Goal: Information Seeking & Learning: Learn about a topic

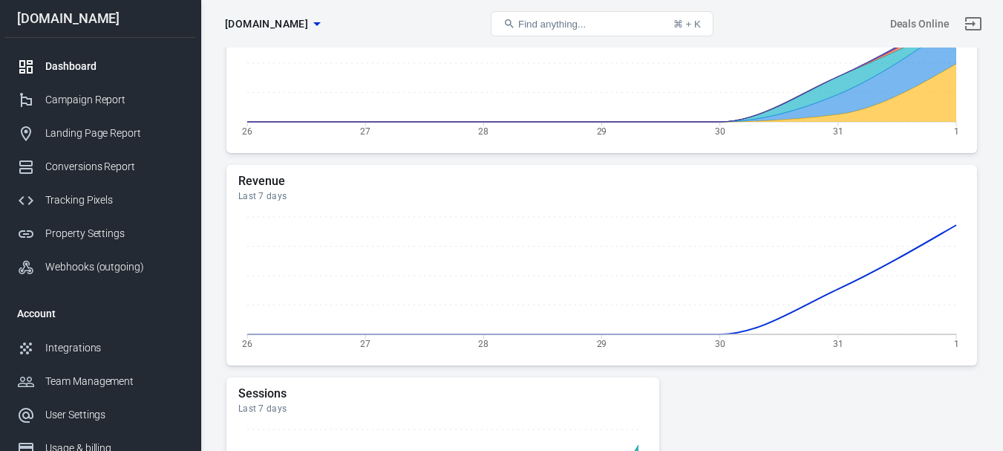
scroll to position [445, 0]
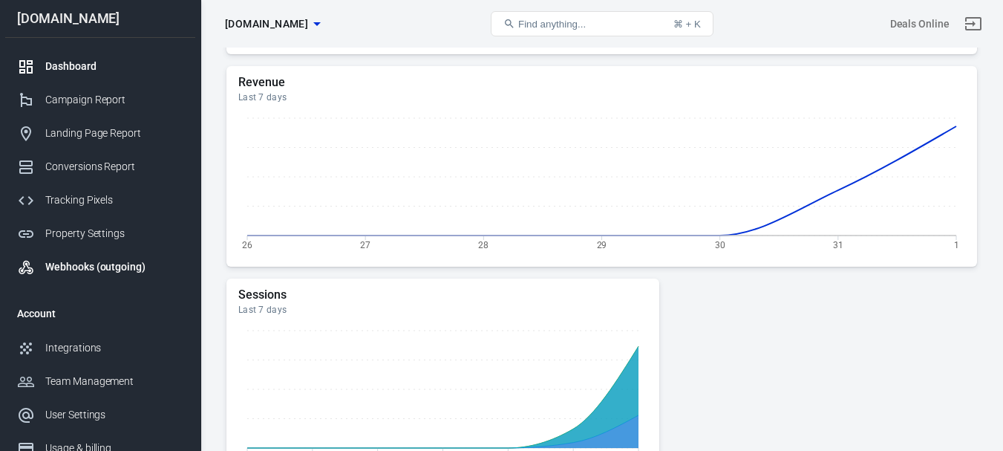
click at [139, 262] on div "Webhooks (outgoing)" at bounding box center [114, 267] width 138 height 16
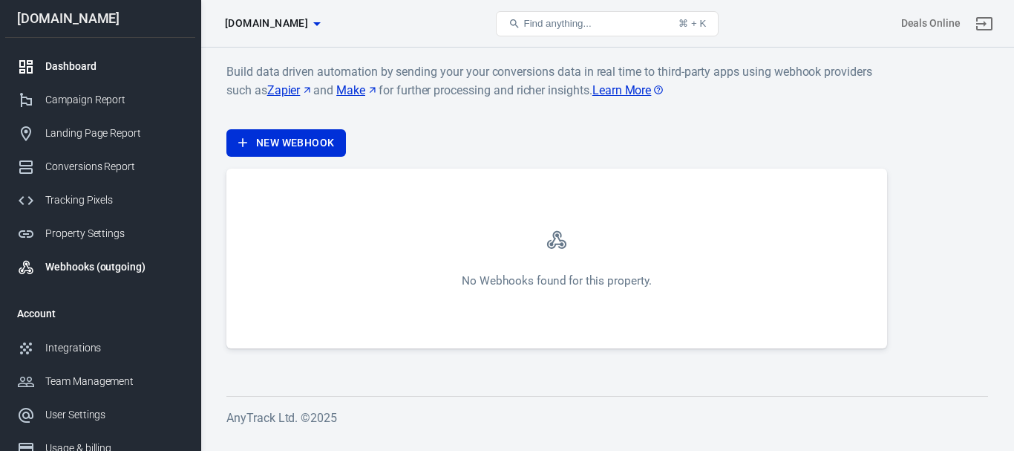
click at [79, 68] on div "Dashboard" at bounding box center [114, 67] width 138 height 16
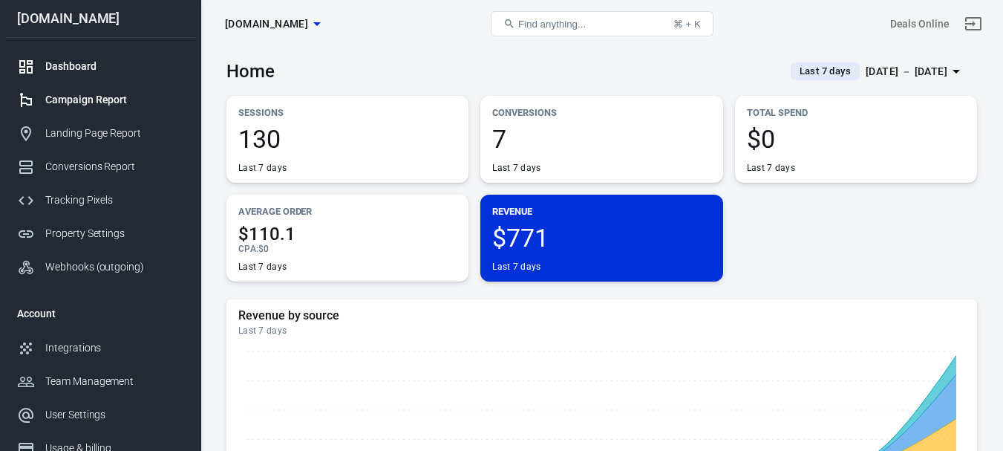
click at [62, 98] on div "Campaign Report" at bounding box center [114, 100] width 138 height 16
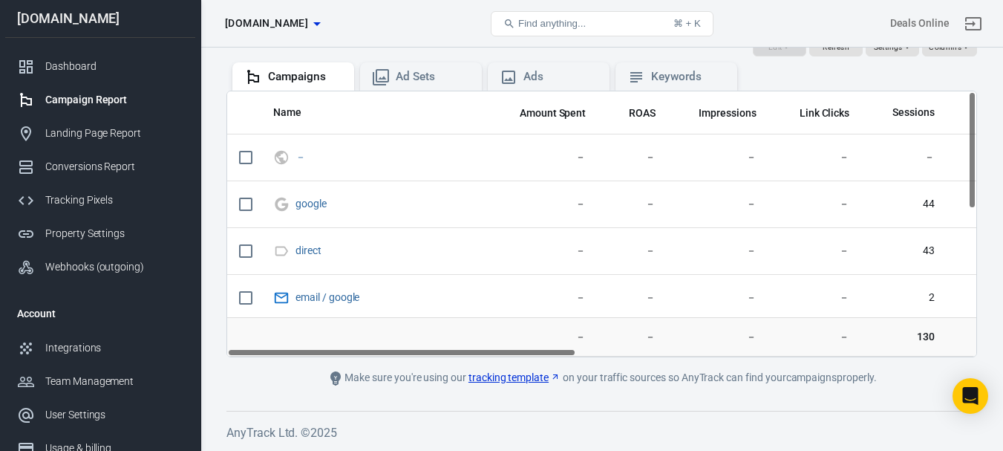
drag, startPoint x: 970, startPoint y: 261, endPoint x: 953, endPoint y: 105, distance: 156.8
click at [953, 105] on div "Name Amount Spent ROAS Impressions Link Clicks Sessions Lead Purchase Revenue A…" at bounding box center [601, 224] width 750 height 266
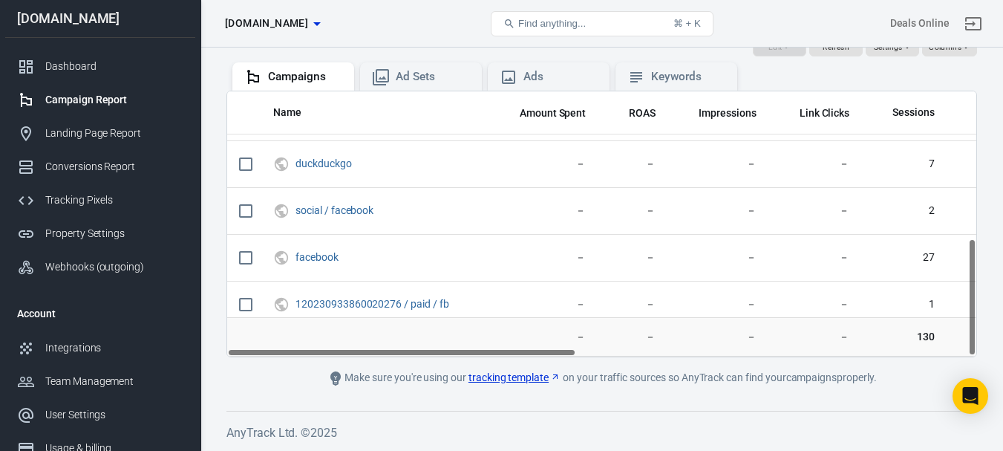
scroll to position [332, 0]
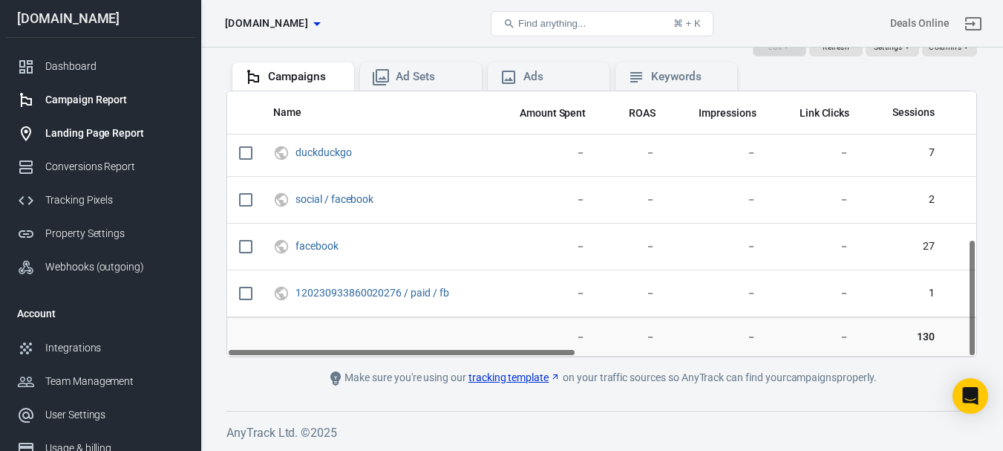
click at [123, 133] on div "Landing Page Report" at bounding box center [114, 133] width 138 height 16
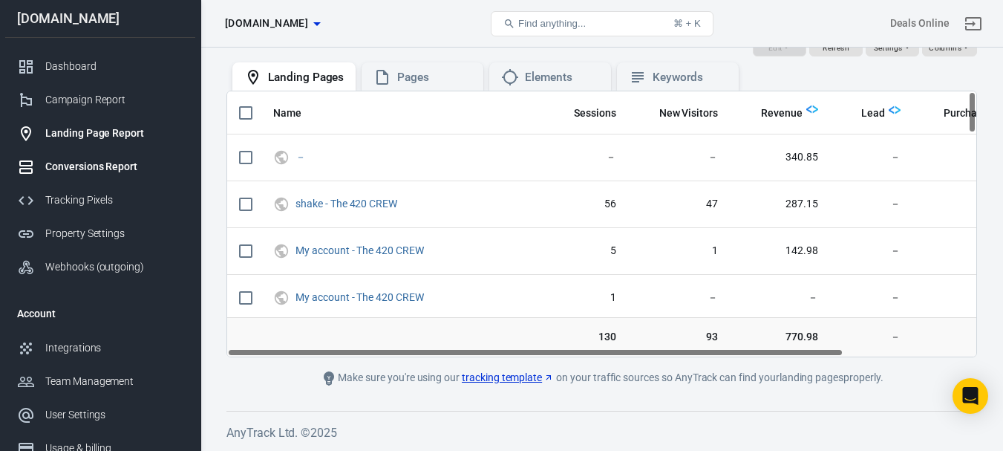
click at [122, 170] on div "Conversions Report" at bounding box center [114, 167] width 138 height 16
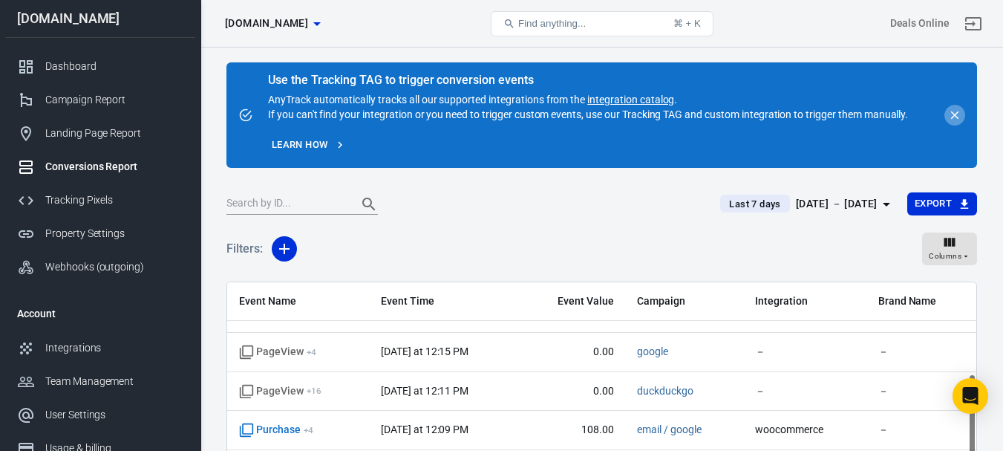
click at [958, 118] on icon "close" at bounding box center [954, 114] width 13 height 13
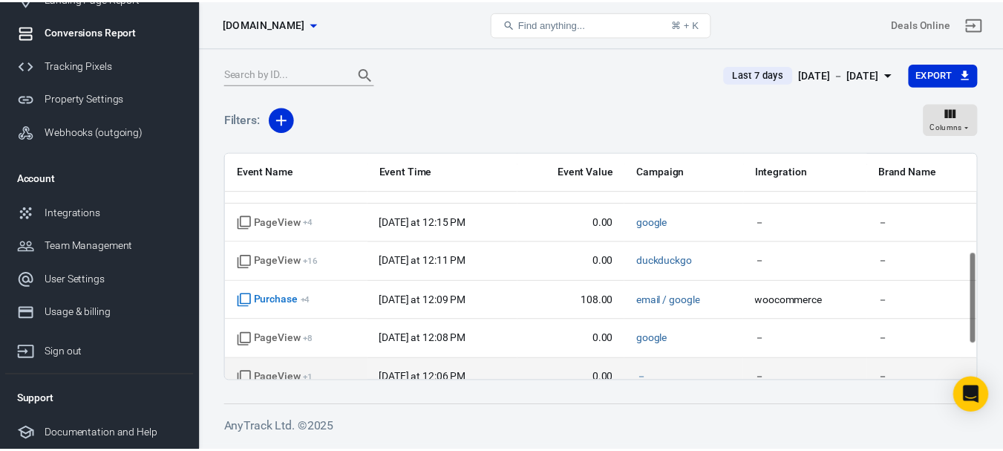
scroll to position [326, 0]
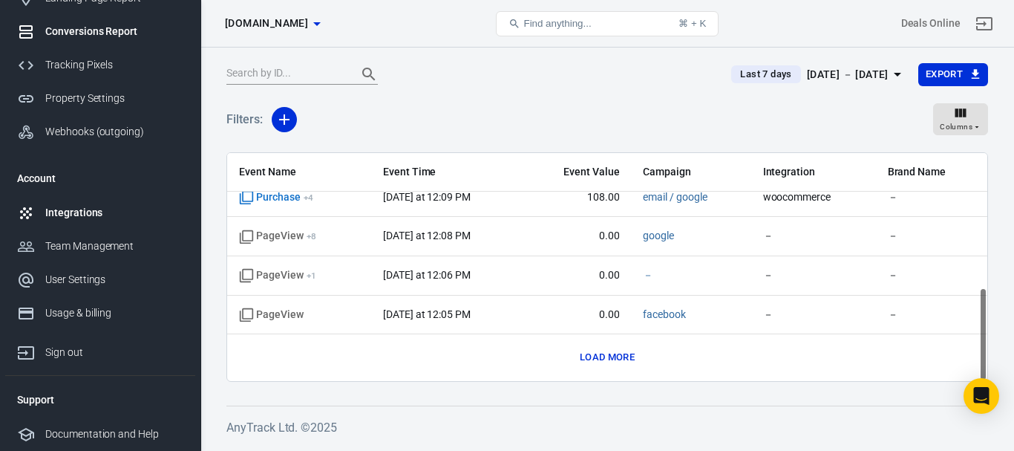
click at [91, 218] on div "Integrations" at bounding box center [114, 213] width 138 height 16
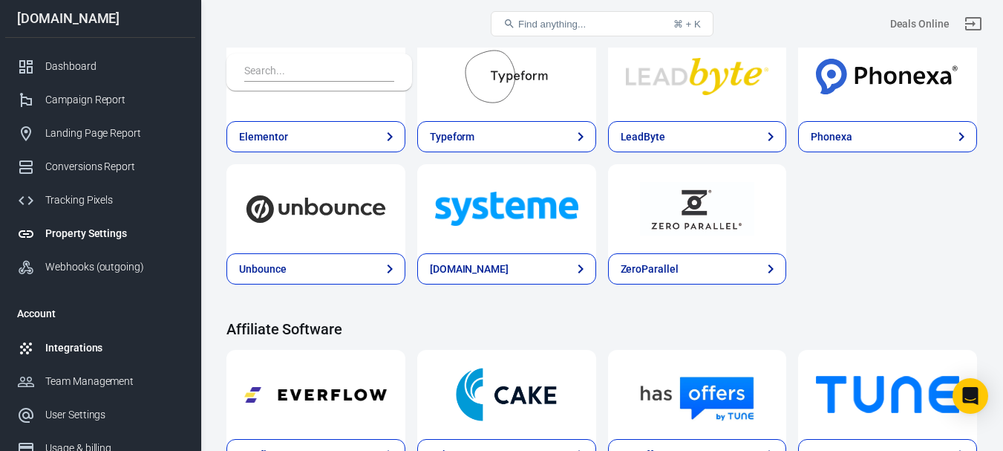
click at [79, 235] on div "Property Settings" at bounding box center [114, 234] width 138 height 16
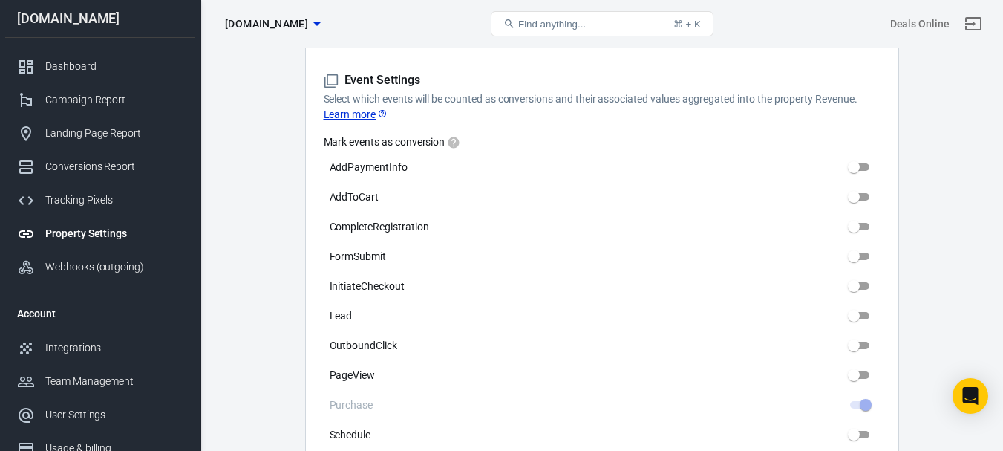
scroll to position [520, 0]
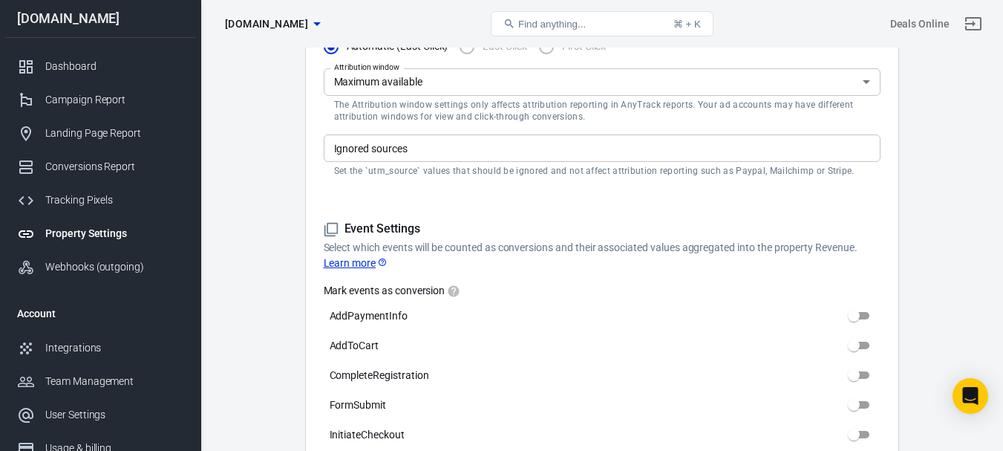
click at [383, 262] on icon at bounding box center [382, 261] width 7 height 7
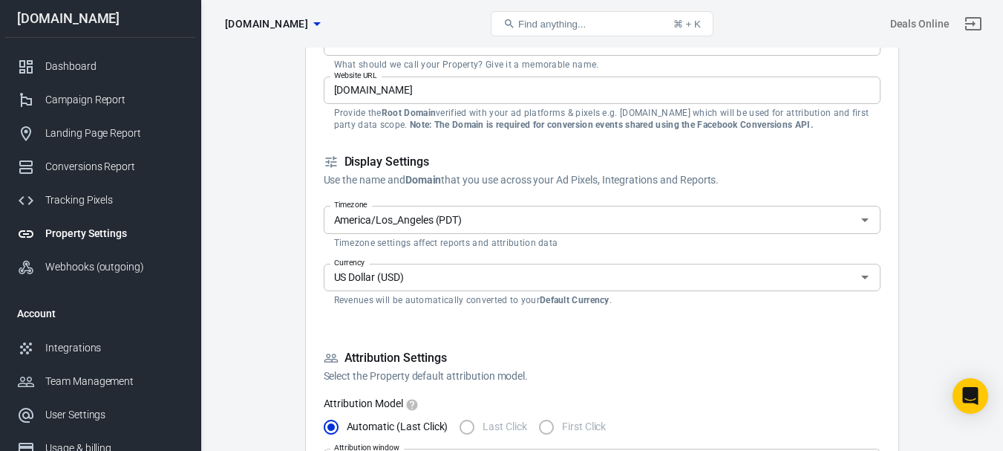
scroll to position [0, 0]
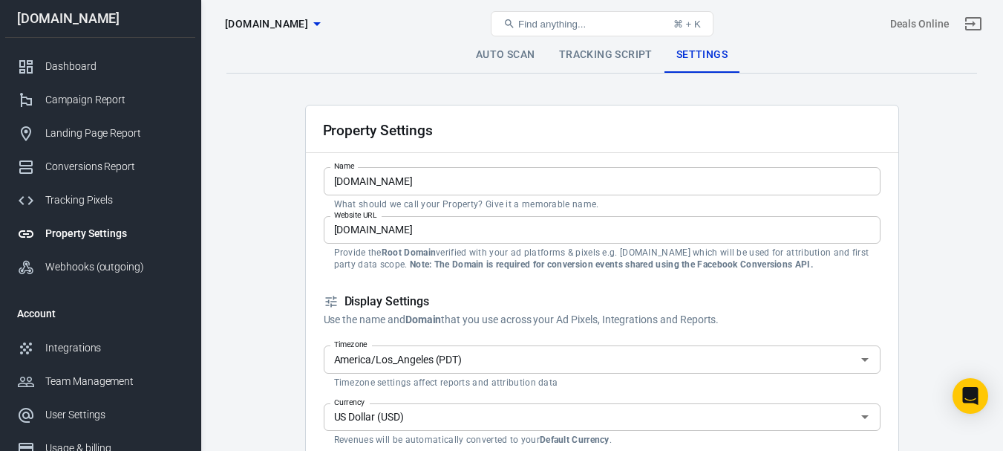
click at [615, 57] on link "Tracking Script" at bounding box center [605, 55] width 117 height 36
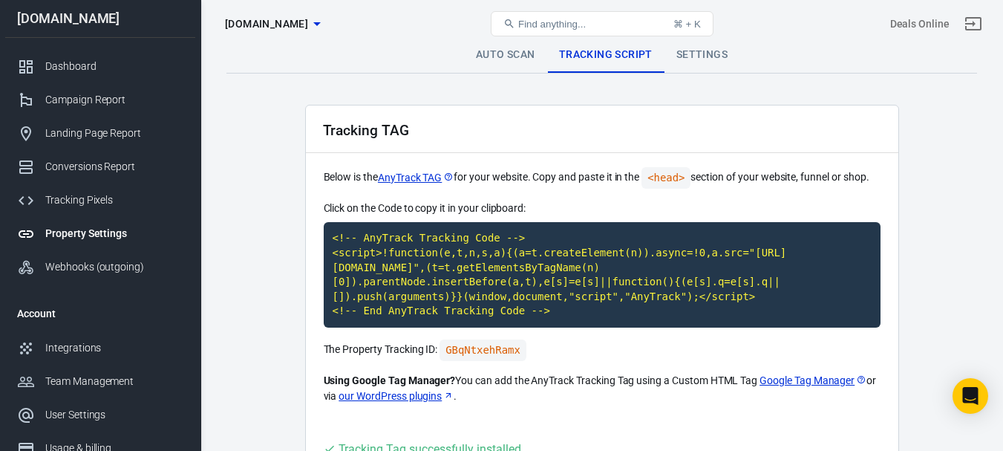
click at [703, 54] on link "Settings" at bounding box center [701, 55] width 75 height 36
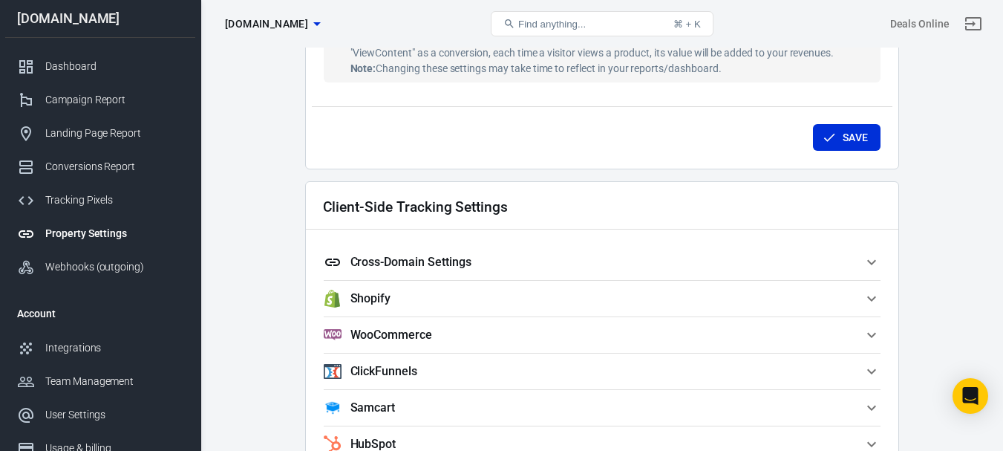
scroll to position [1188, 0]
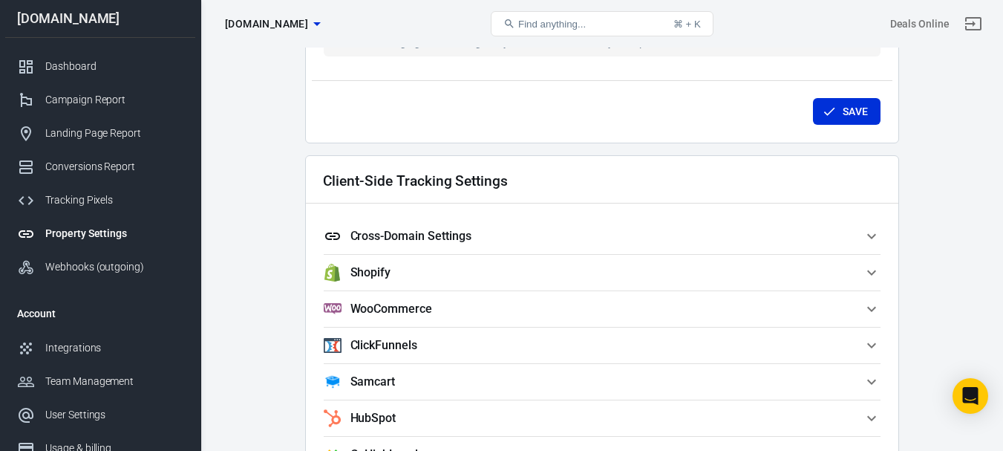
click at [871, 238] on icon "button" at bounding box center [871, 235] width 9 height 5
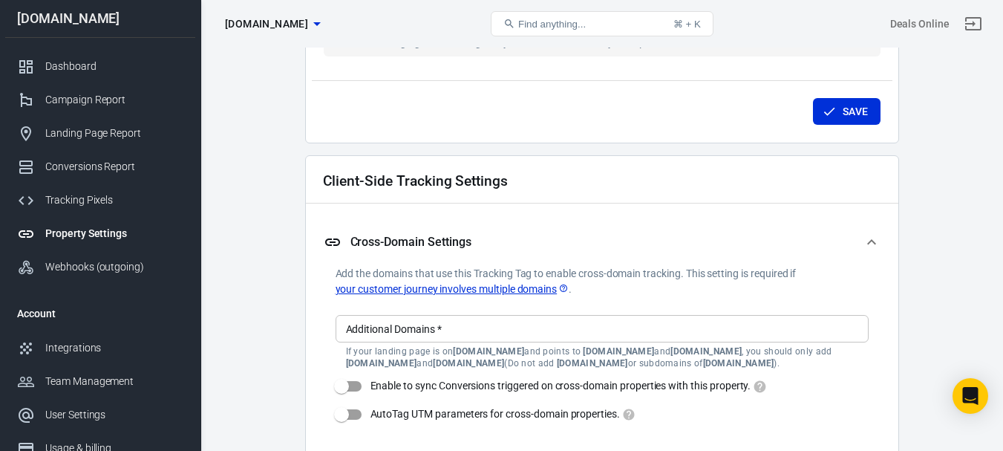
click at [871, 238] on icon "button" at bounding box center [871, 242] width 18 height 18
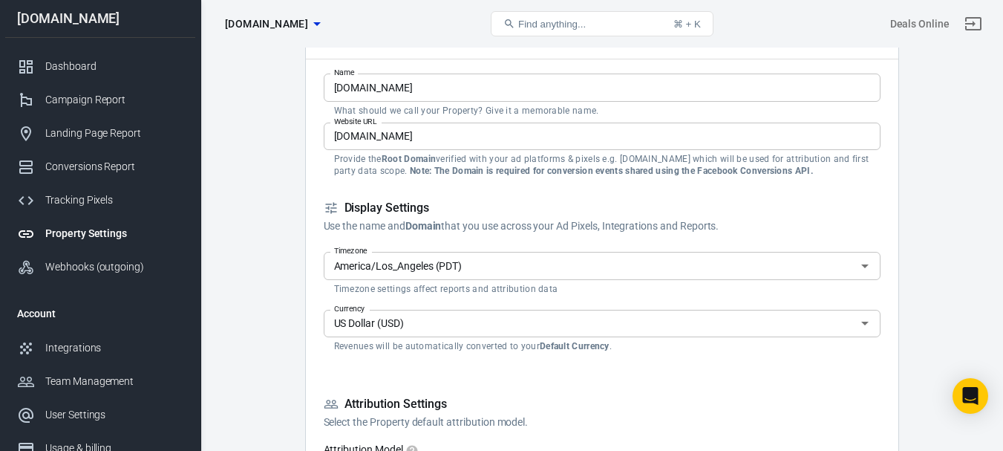
scroll to position [0, 0]
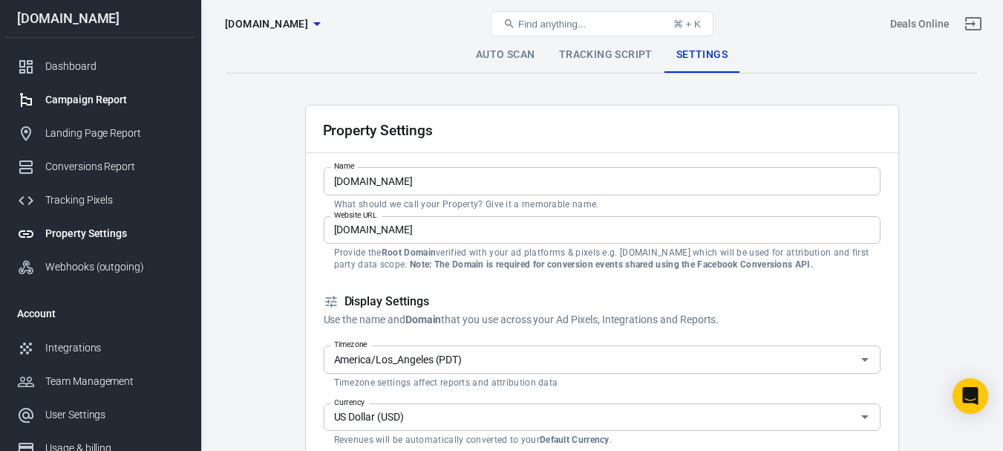
click at [99, 100] on div "Campaign Report" at bounding box center [114, 100] width 138 height 16
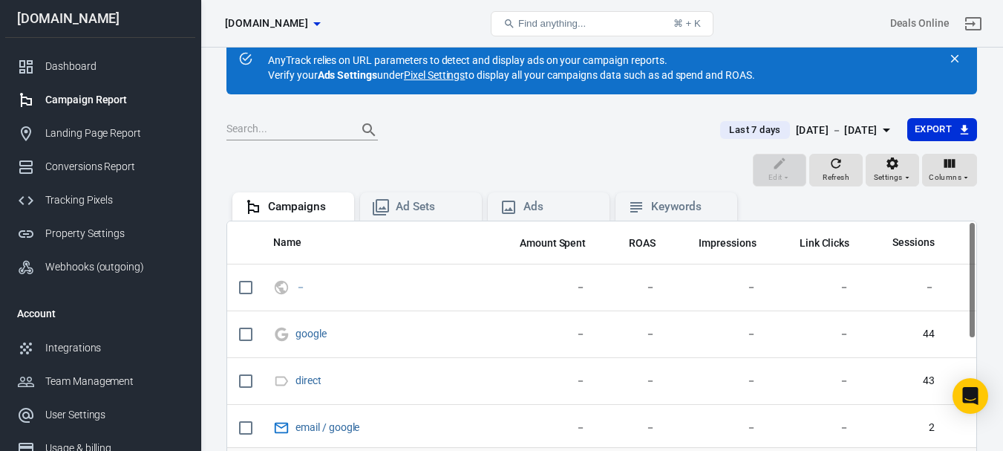
scroll to position [74, 0]
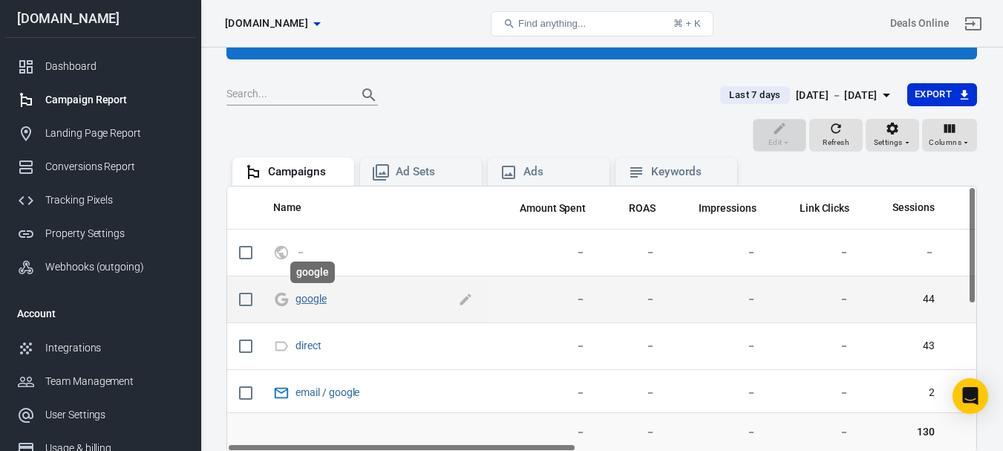
click at [321, 301] on link "google" at bounding box center [310, 298] width 31 height 12
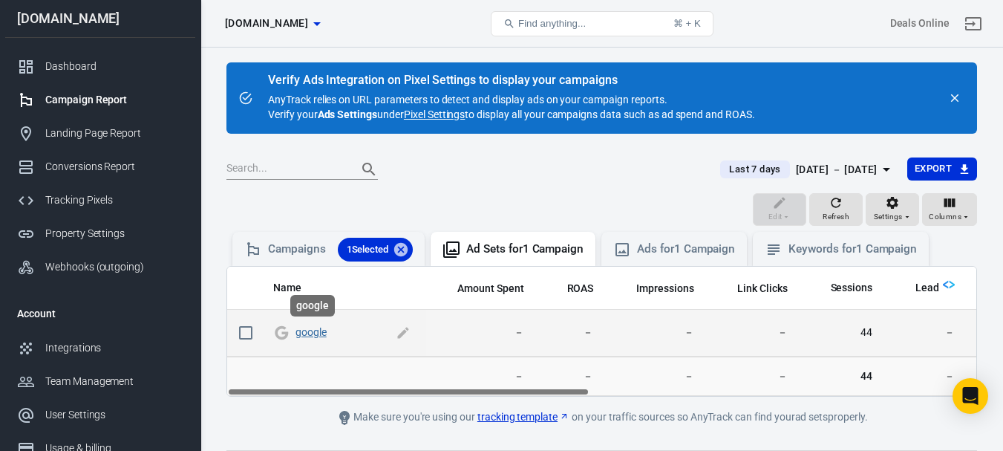
click at [296, 327] on link "google" at bounding box center [310, 332] width 31 height 12
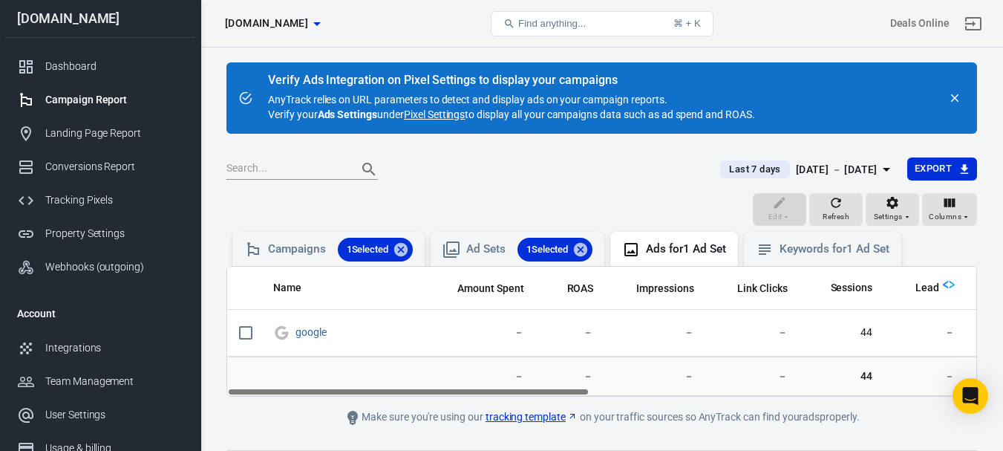
click at [105, 99] on div "Campaign Report" at bounding box center [114, 100] width 138 height 16
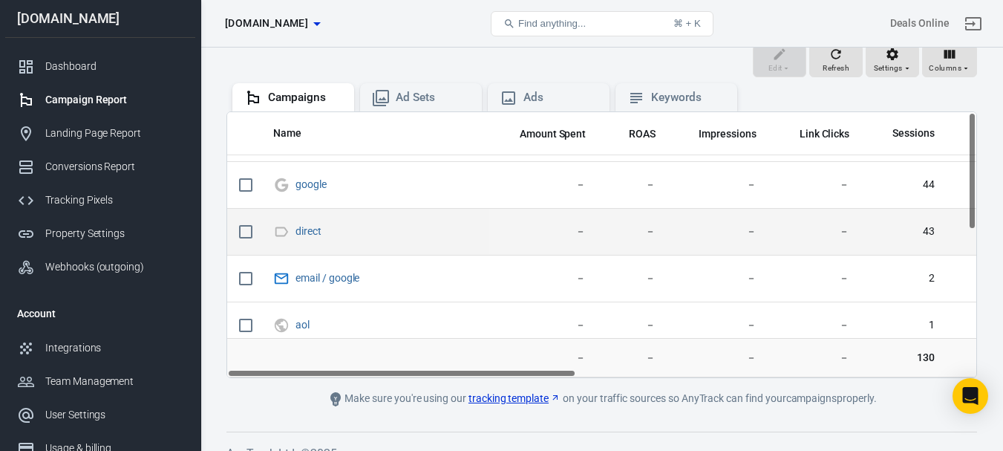
scroll to position [74, 0]
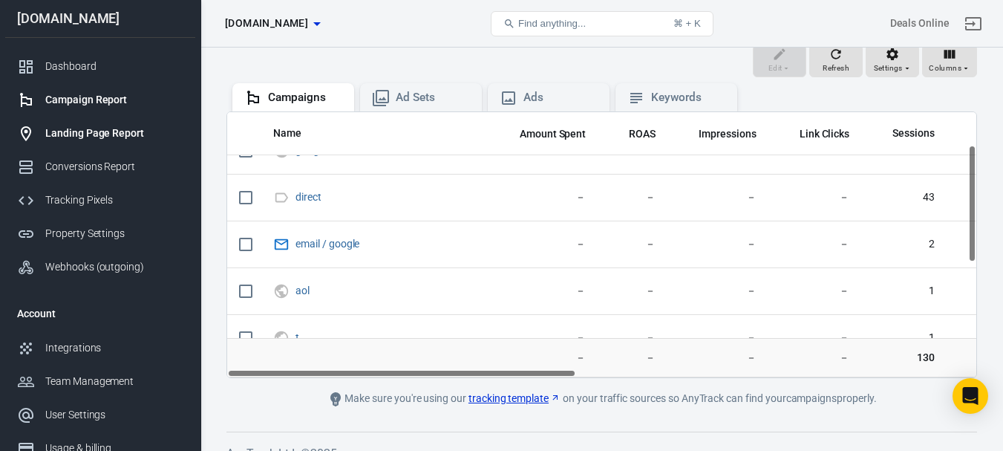
click at [116, 130] on div "Landing Page Report" at bounding box center [114, 133] width 138 height 16
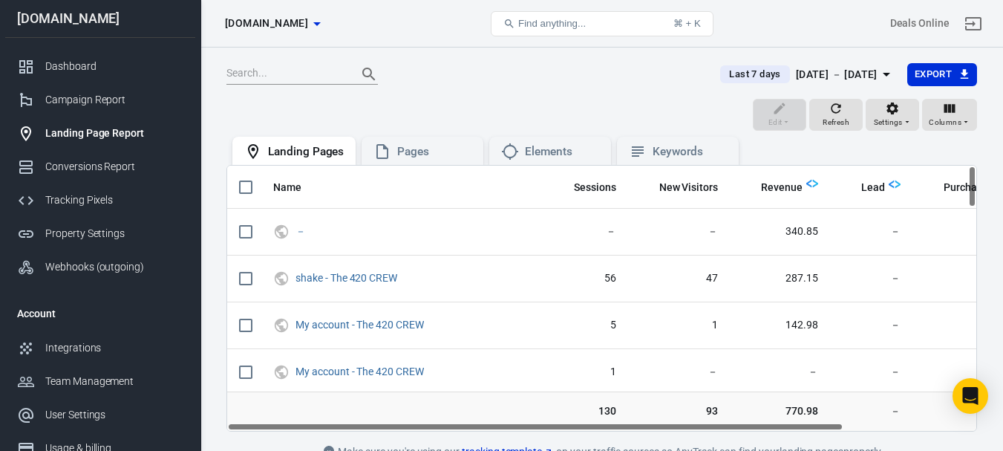
drag, startPoint x: 723, startPoint y: 427, endPoint x: 563, endPoint y: 423, distance: 160.4
click at [589, 425] on div "Name Sessions New Visitors Revenue Lead Purchase OutboundClick － － － 340.85 － 2…" at bounding box center [601, 298] width 749 height 265
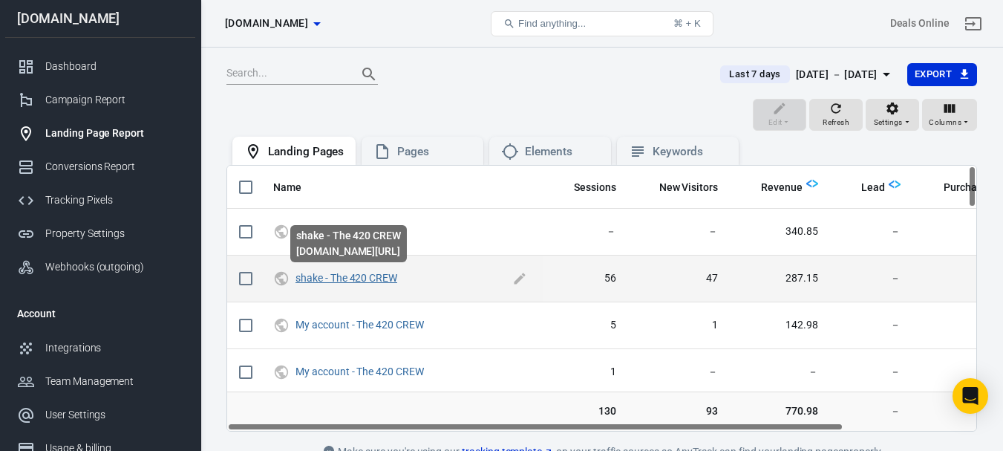
click at [357, 280] on link "shake - The 420 CREW" at bounding box center [346, 278] width 102 height 12
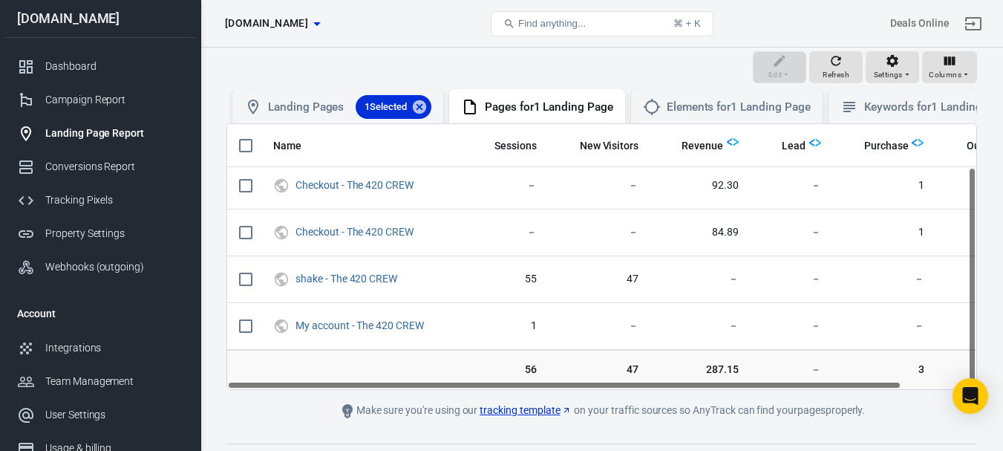
scroll to position [74, 0]
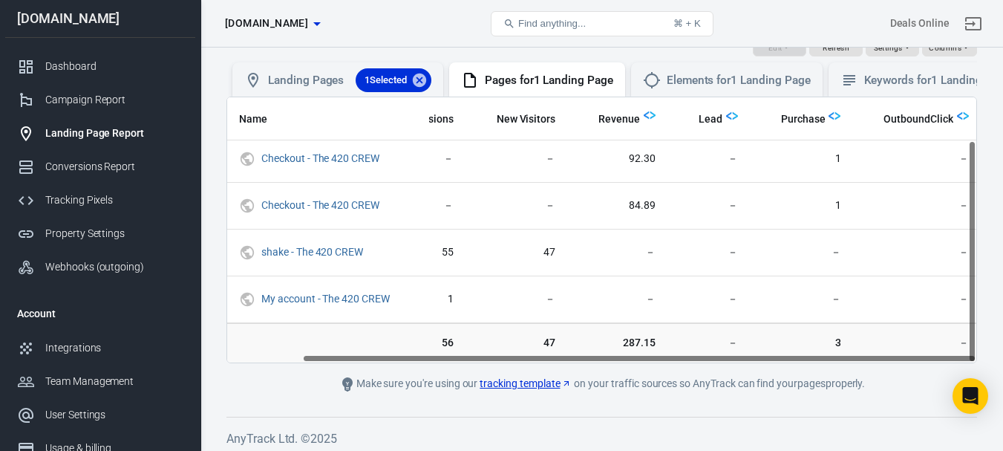
drag, startPoint x: 554, startPoint y: 372, endPoint x: 790, endPoint y: 368, distance: 235.3
click at [790, 362] on div "Name Sessions New Visitors Revenue Lead Purchase OutboundClick Checkout - The 4…" at bounding box center [601, 229] width 749 height 265
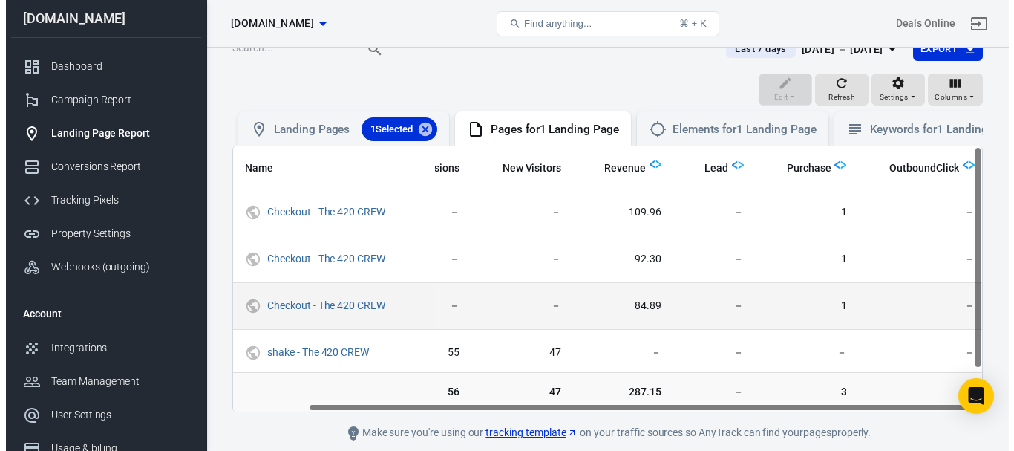
scroll to position [0, 0]
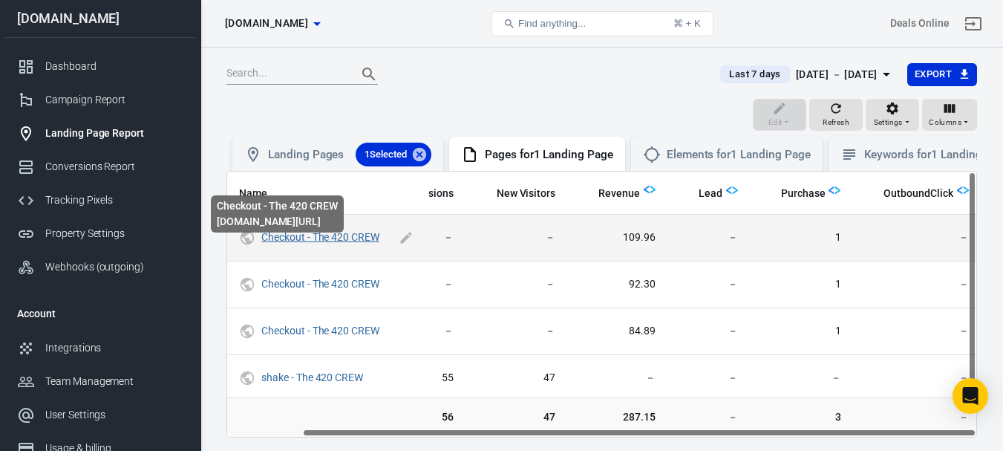
click at [349, 243] on link "Checkout - The 420 CREW" at bounding box center [320, 237] width 118 height 12
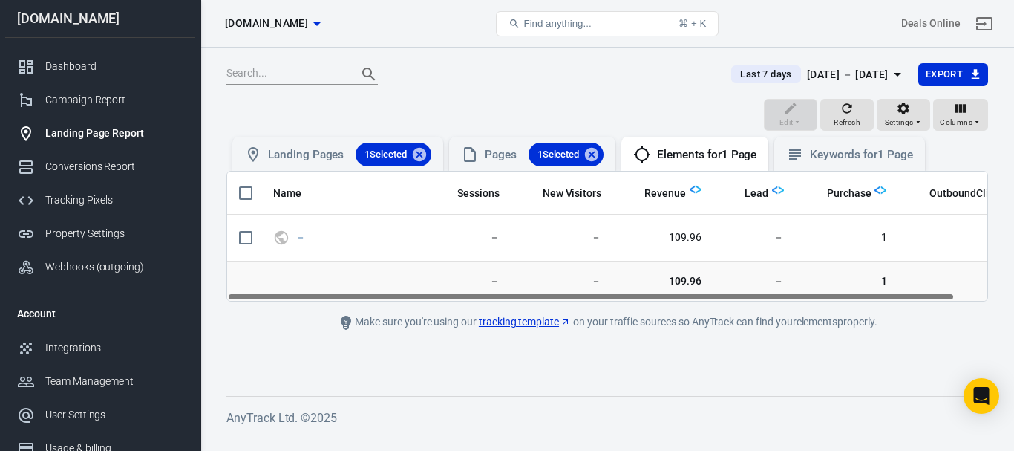
drag, startPoint x: 548, startPoint y: 293, endPoint x: 514, endPoint y: 298, distance: 33.8
click at [514, 298] on div "Name Sessions New Visitors Revenue Lead Purchase OutboundClick － － － 109.96 － 1…" at bounding box center [607, 235] width 760 height 129
click at [982, 399] on icon "Open Intercom Messenger" at bounding box center [981, 395] width 19 height 19
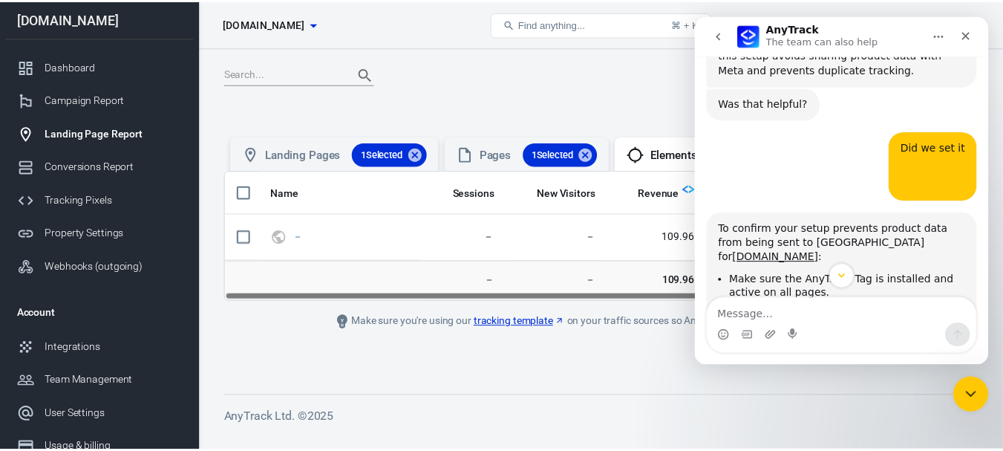
scroll to position [1336, 0]
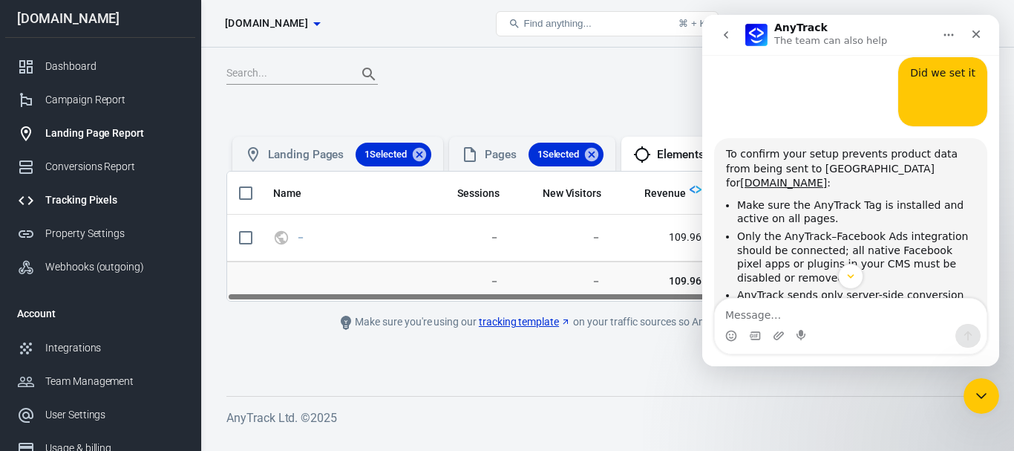
click at [73, 200] on div "Tracking Pixels" at bounding box center [114, 200] width 138 height 16
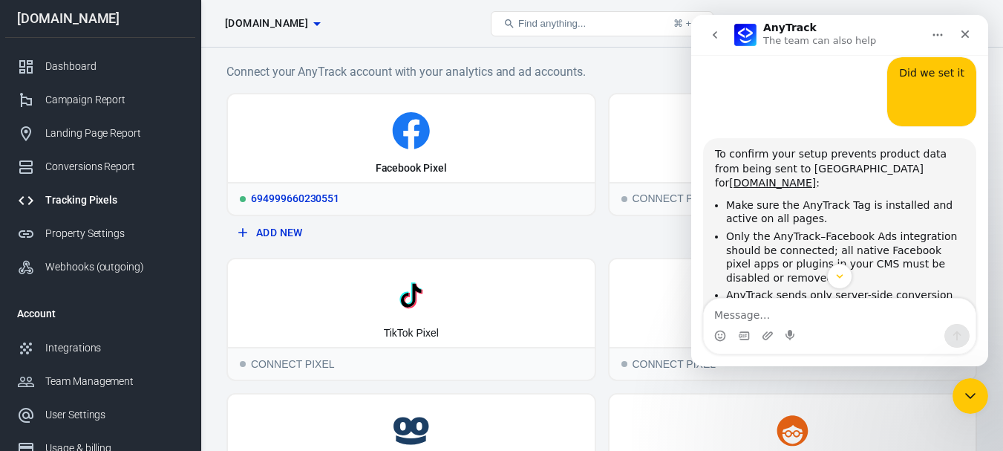
click at [415, 145] on icon at bounding box center [411, 130] width 37 height 37
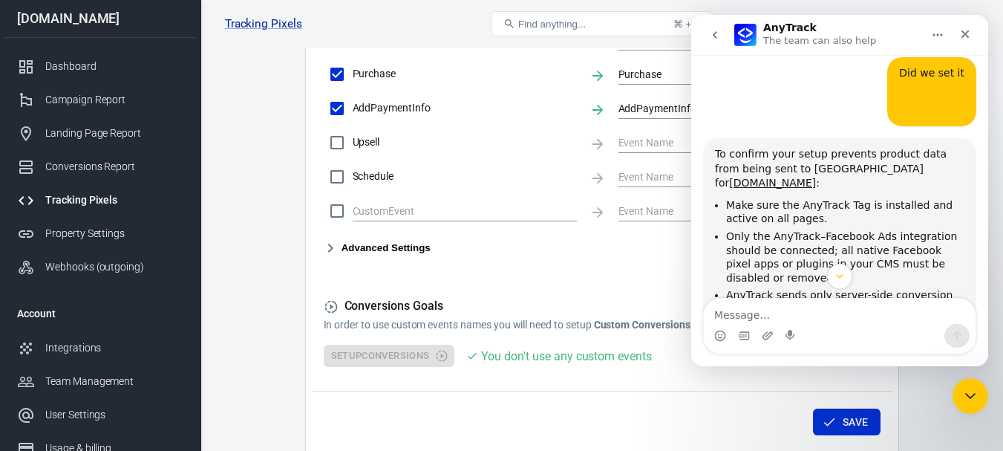
scroll to position [816, 0]
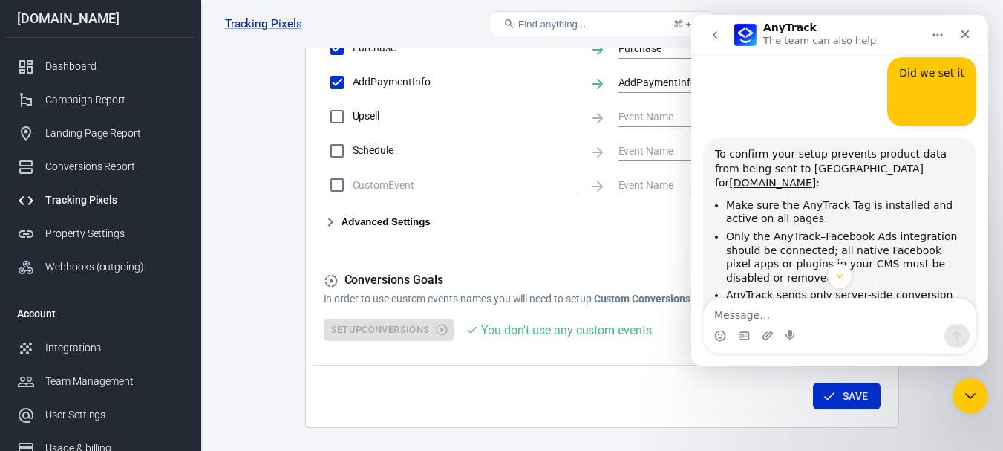
click at [324, 222] on icon "button" at bounding box center [330, 222] width 18 height 18
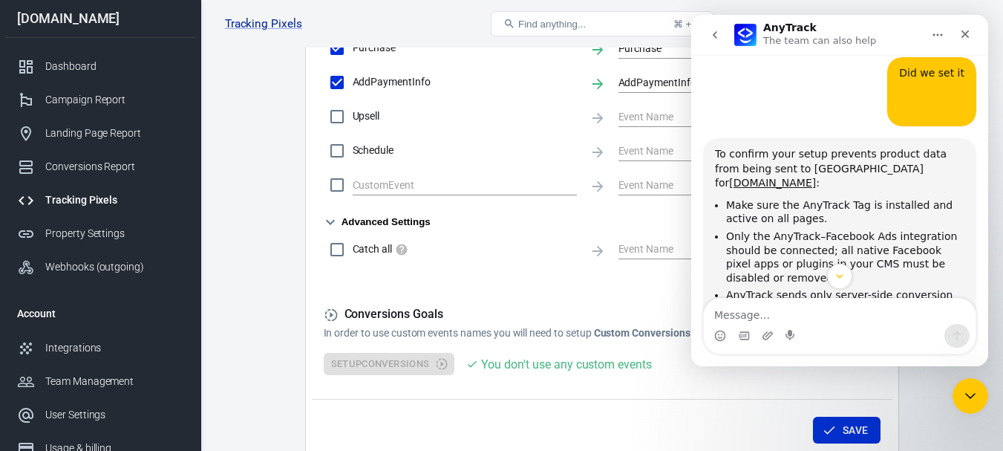
click at [324, 222] on icon "button" at bounding box center [330, 222] width 18 height 18
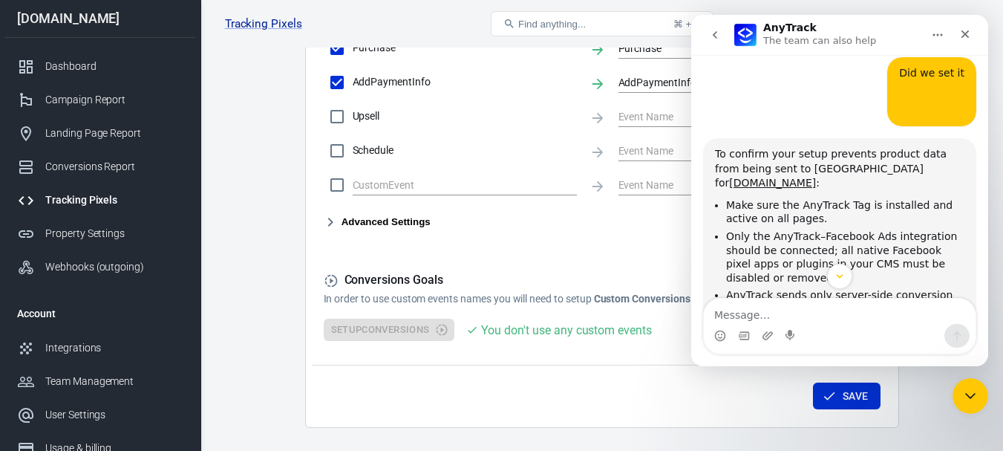
scroll to position [1410, 0]
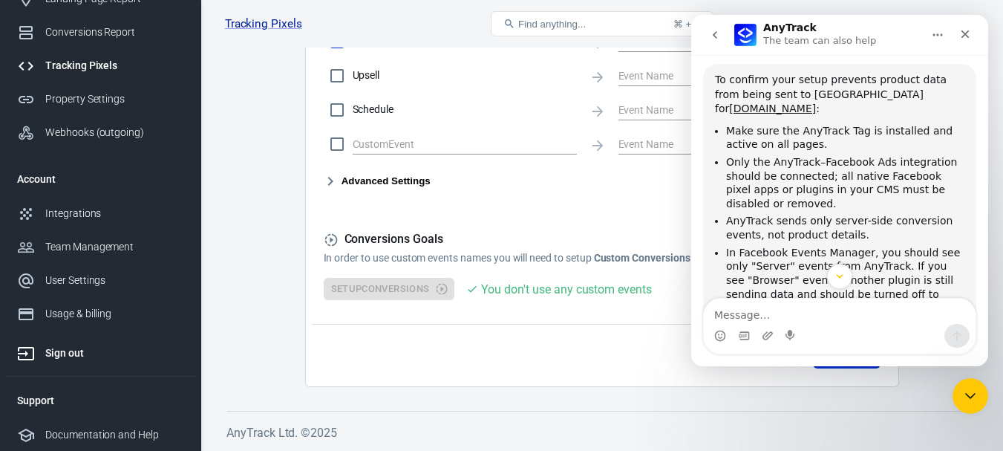
scroll to position [135, 0]
click at [82, 428] on div "Documentation and Help" at bounding box center [114, 434] width 138 height 16
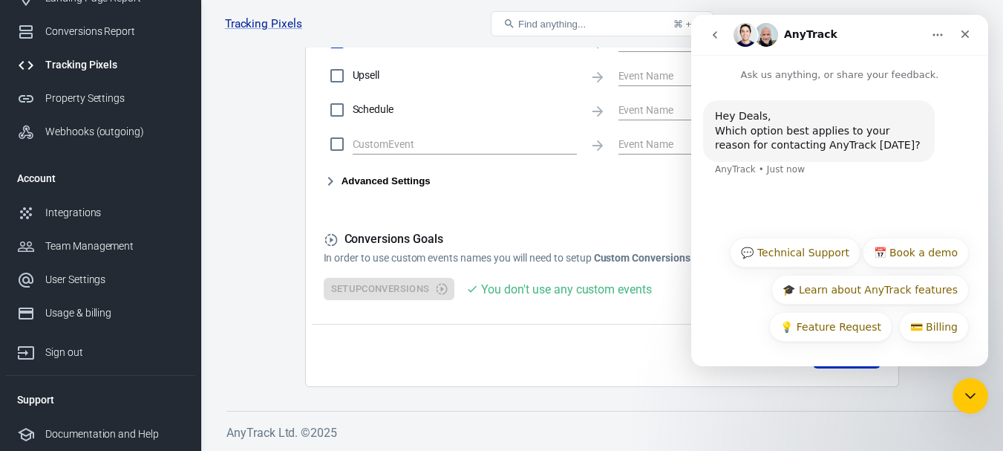
click at [721, 36] on button "go back" at bounding box center [715, 35] width 28 height 28
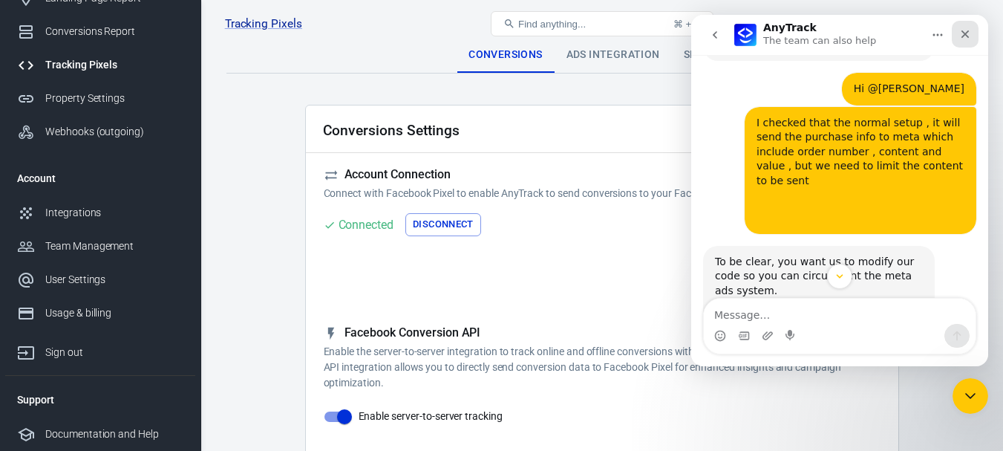
click at [972, 42] on div "Close" at bounding box center [964, 34] width 27 height 27
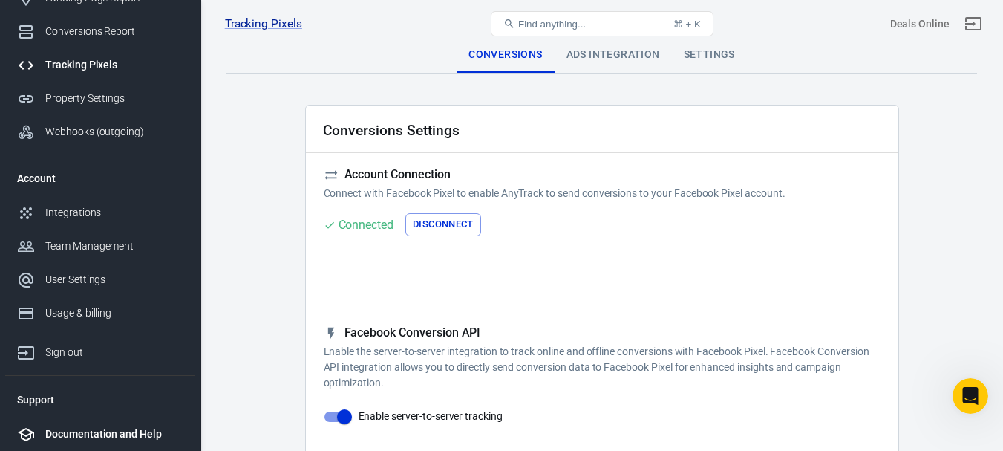
click at [114, 433] on div "Documentation and Help" at bounding box center [114, 434] width 138 height 16
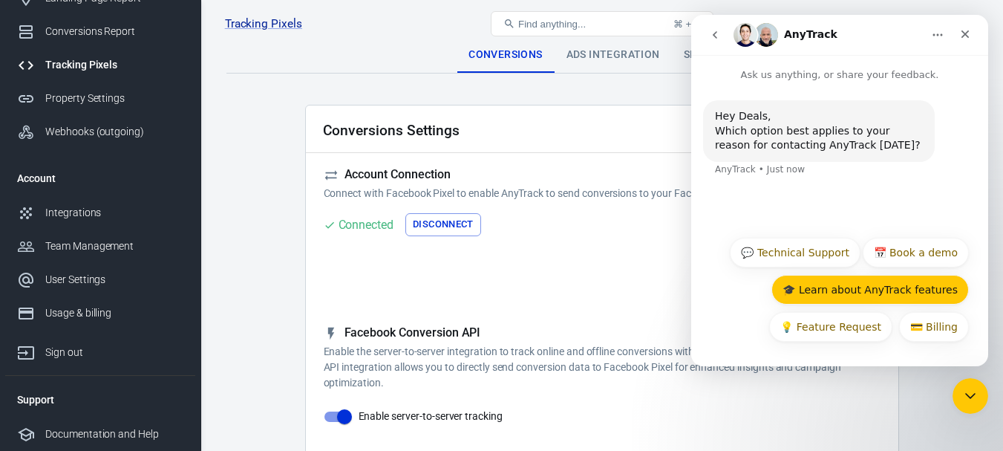
click at [862, 295] on button "🎓 Learn about AnyTrack features" at bounding box center [869, 290] width 197 height 30
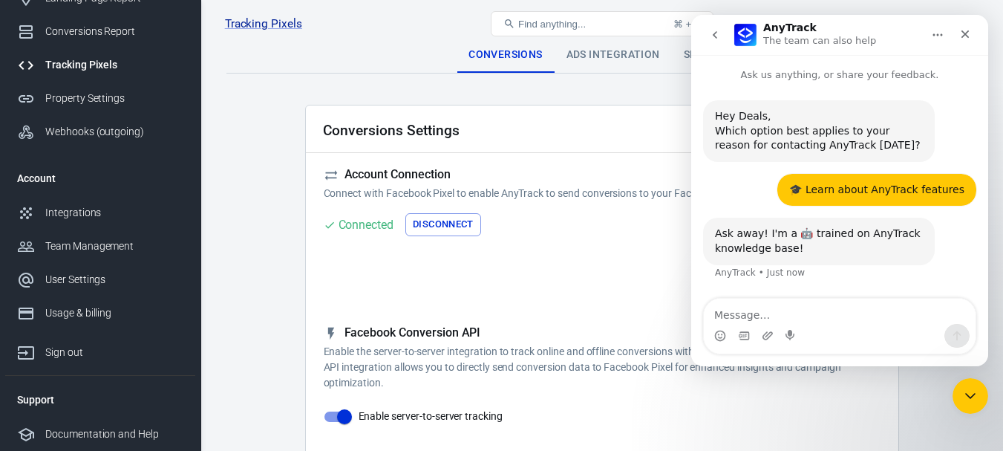
click at [713, 27] on button "go back" at bounding box center [715, 35] width 28 height 28
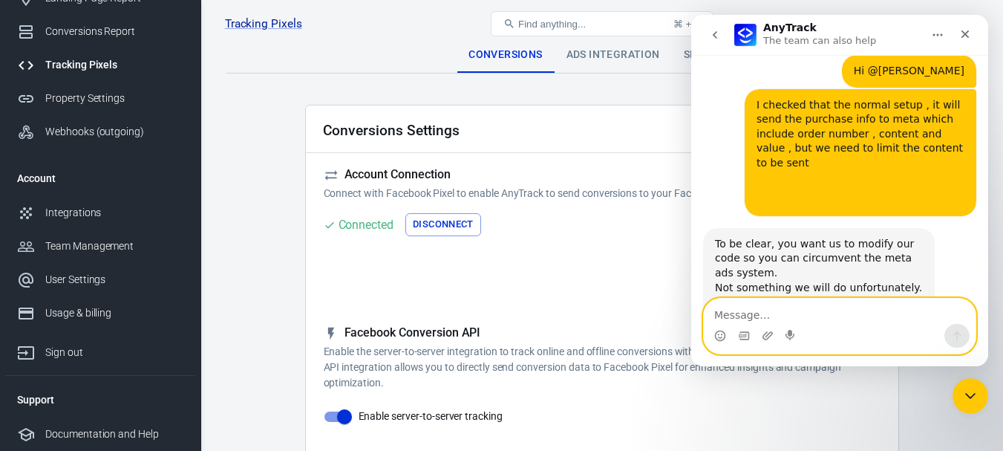
scroll to position [3370, 0]
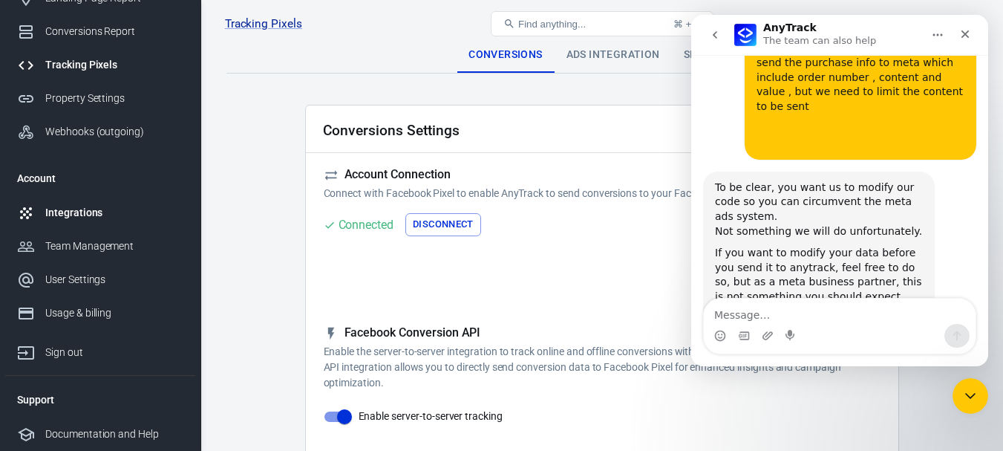
click at [82, 209] on div "Integrations" at bounding box center [114, 213] width 138 height 16
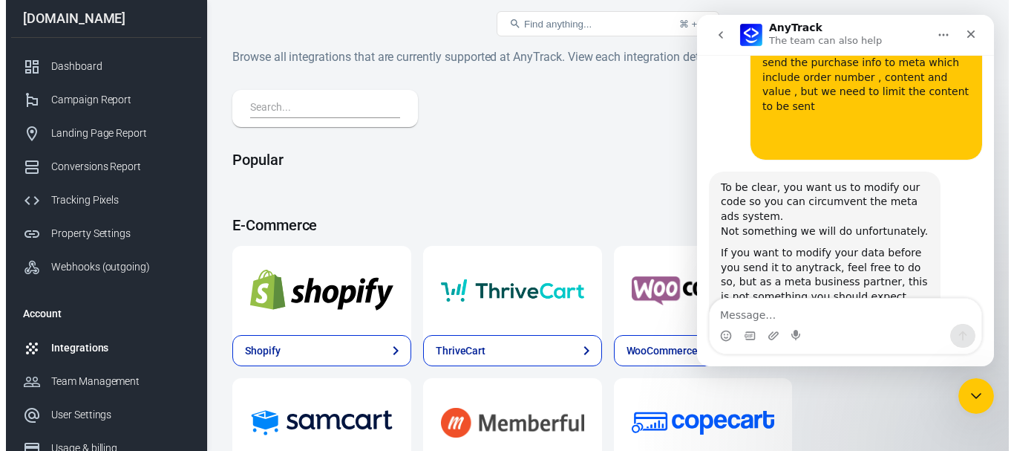
scroll to position [135, 0]
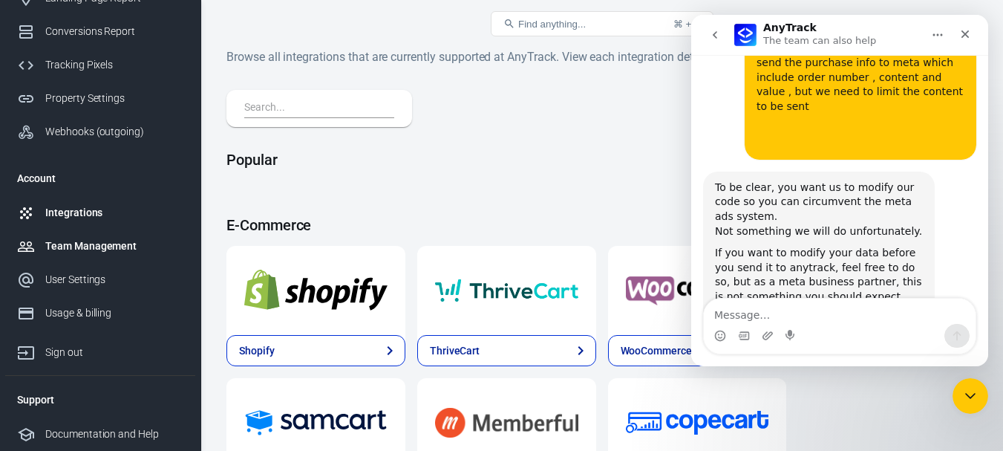
click at [88, 251] on div "Team Management" at bounding box center [114, 246] width 138 height 16
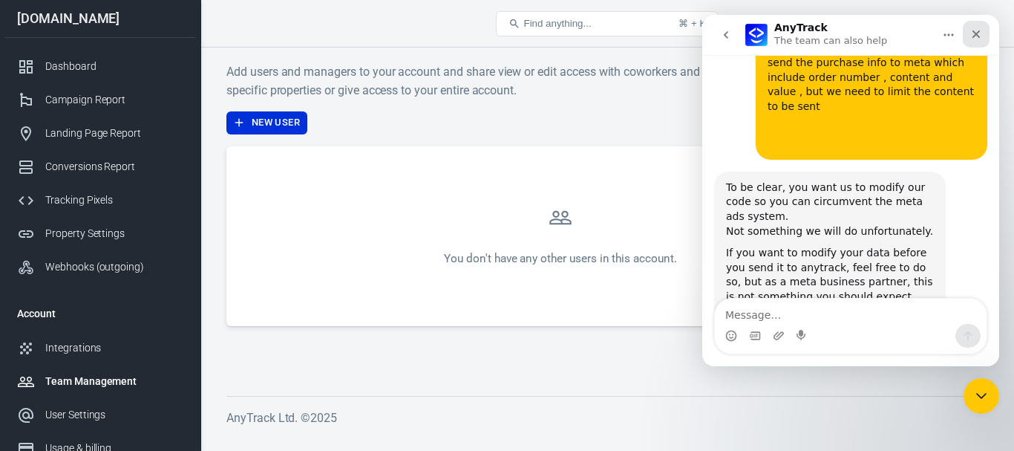
click at [974, 46] on div "Close" at bounding box center [976, 34] width 27 height 27
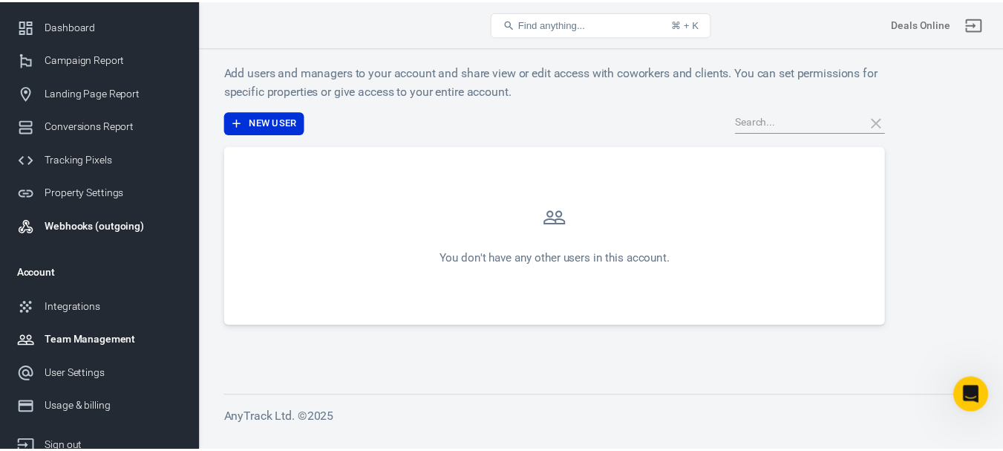
scroll to position [74, 0]
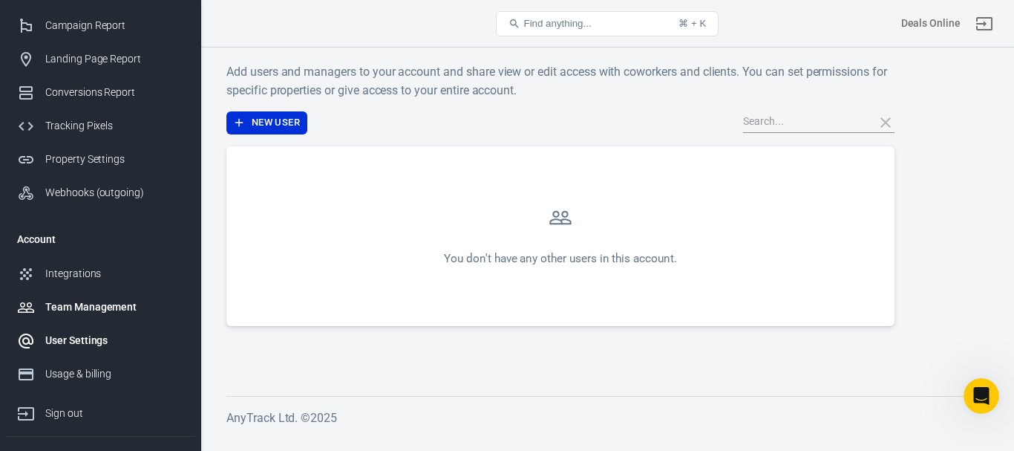
click at [102, 341] on div "User Settings" at bounding box center [114, 341] width 138 height 16
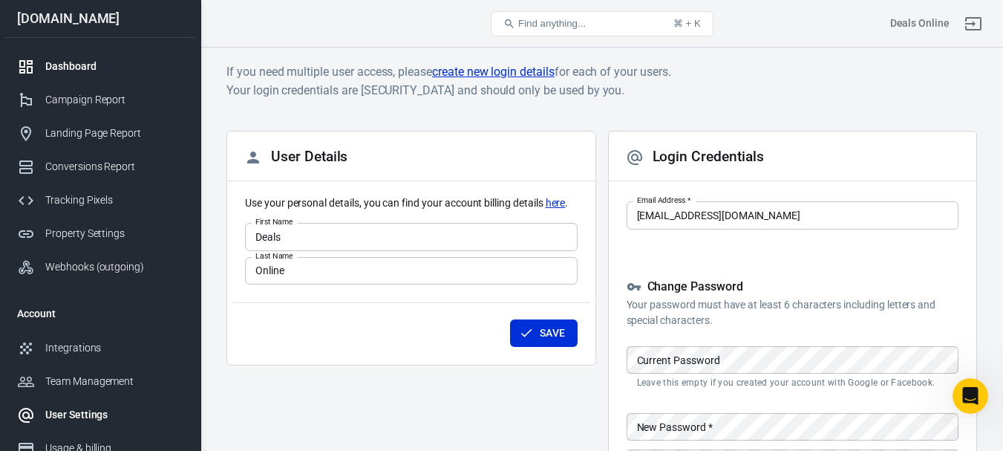
click at [73, 66] on div "Dashboard" at bounding box center [114, 67] width 138 height 16
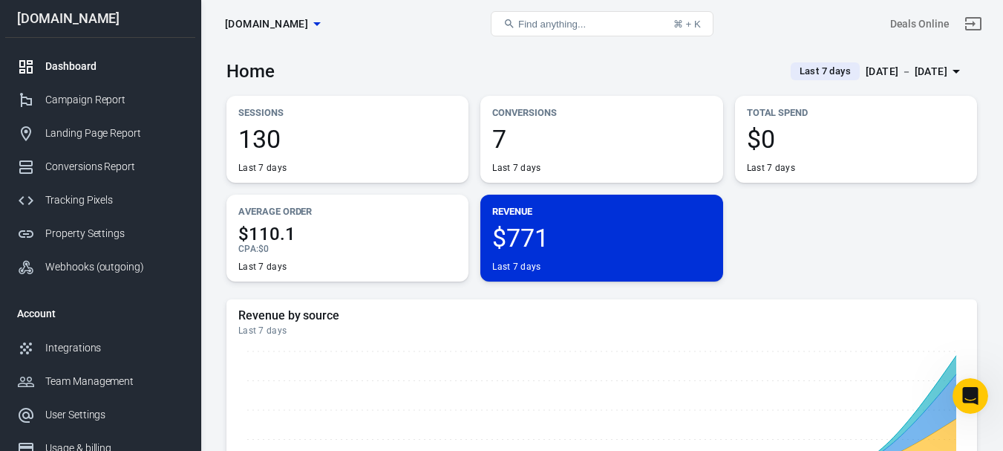
click at [534, 137] on span "7" at bounding box center [601, 138] width 218 height 25
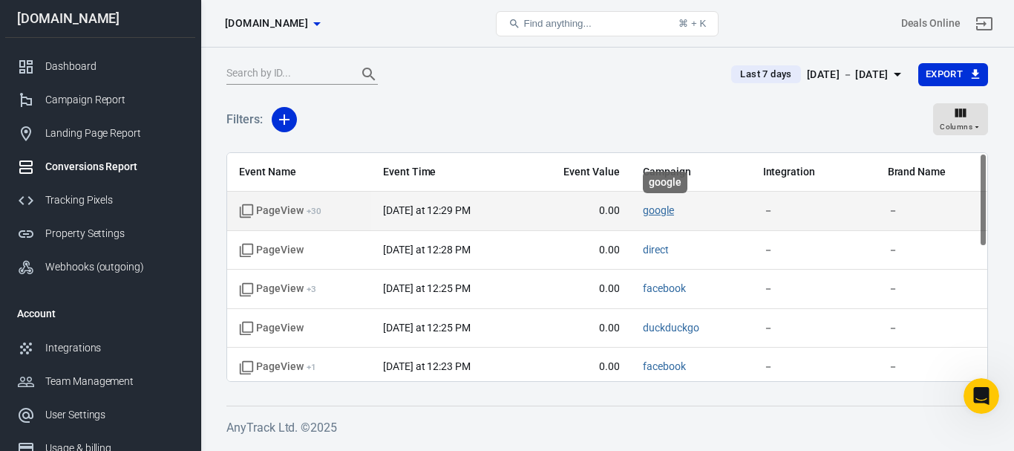
click at [658, 205] on link "google" at bounding box center [658, 210] width 31 height 12
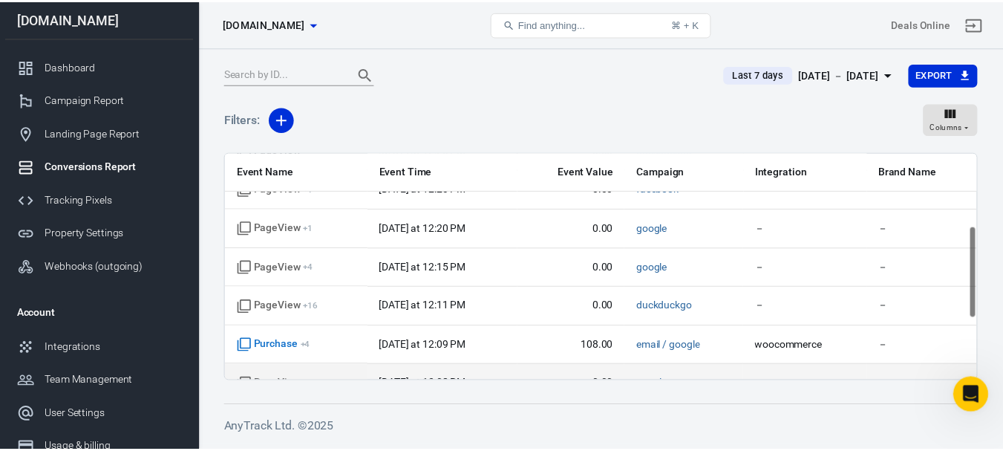
scroll to position [326, 0]
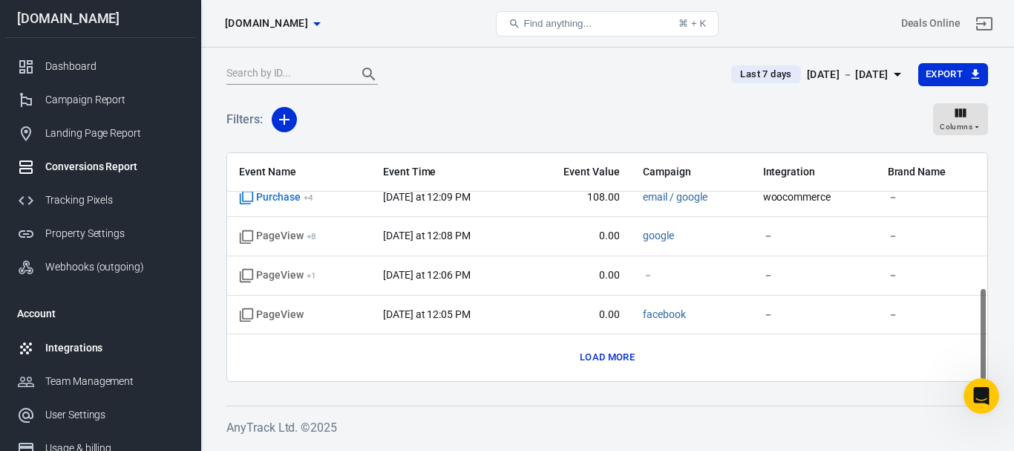
click at [70, 340] on div "Integrations" at bounding box center [114, 348] width 138 height 16
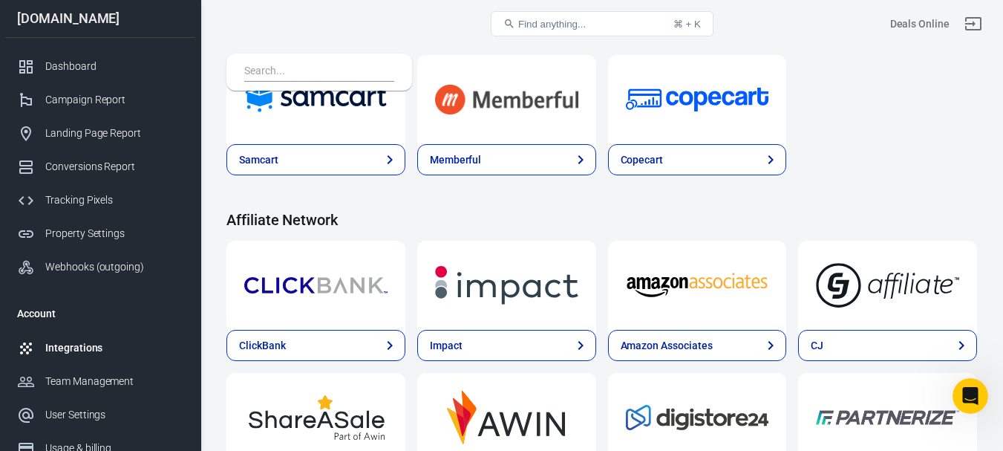
scroll to position [297, 0]
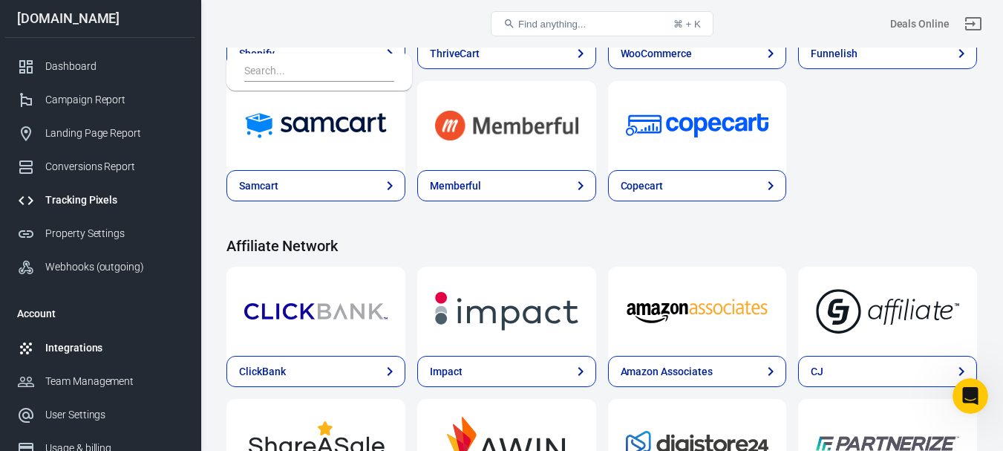
click at [85, 197] on div "Tracking Pixels" at bounding box center [114, 200] width 138 height 16
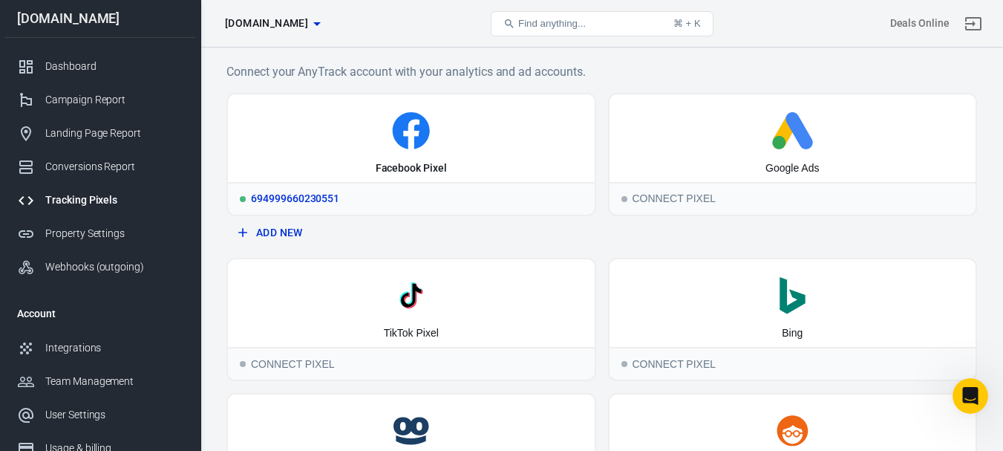
click at [453, 148] on icon at bounding box center [411, 130] width 355 height 37
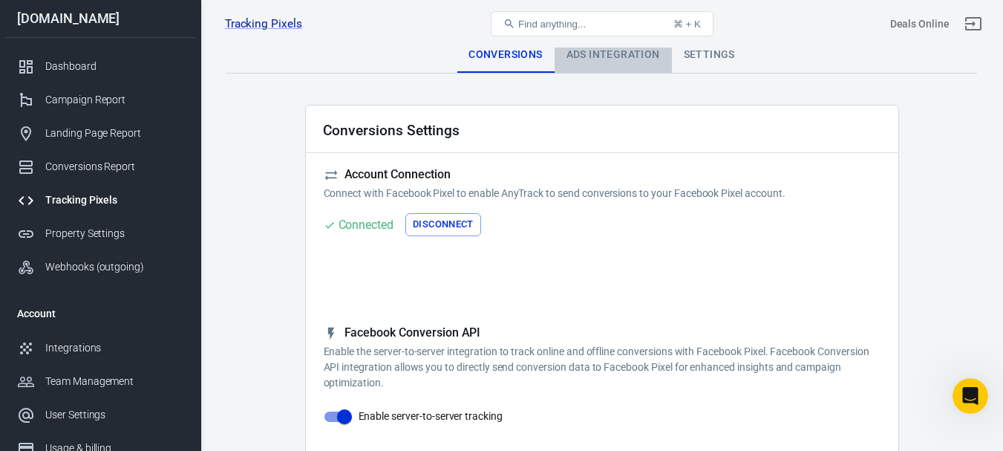
click at [614, 55] on div "Ads Integration" at bounding box center [612, 55] width 117 height 36
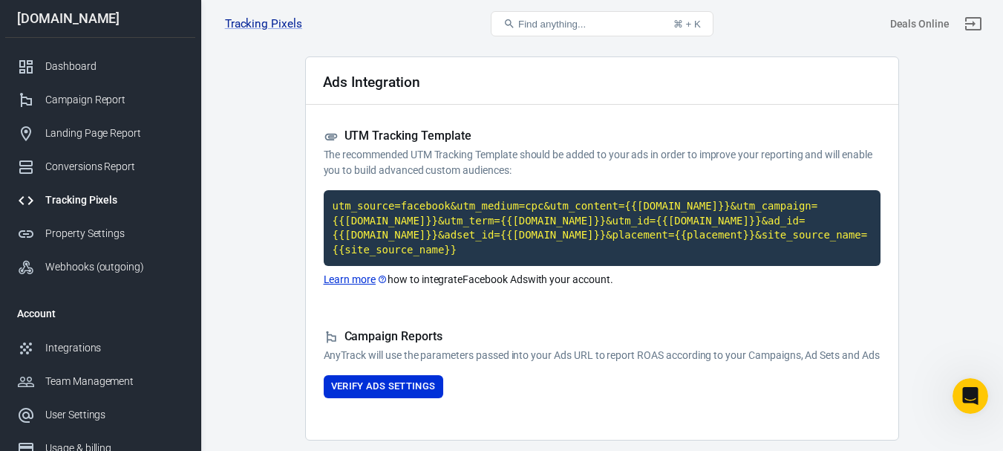
scroll to position [102, 0]
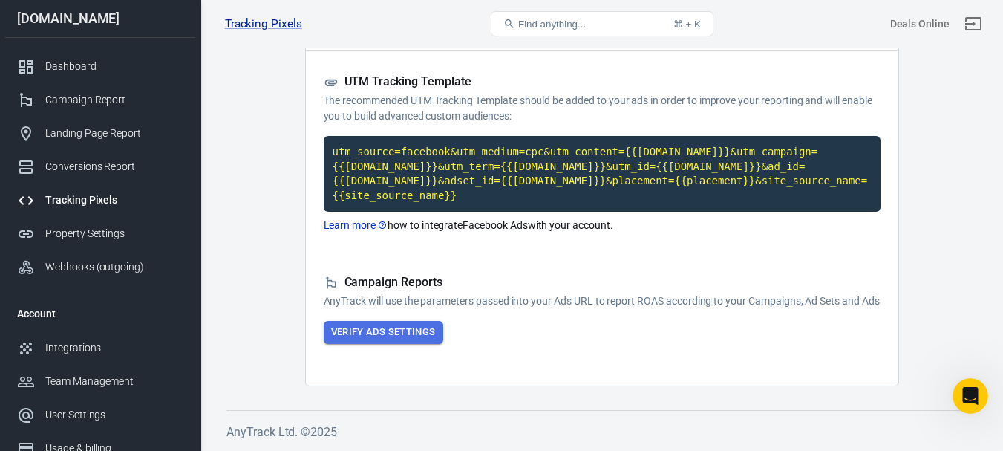
click at [402, 329] on button "Verify Ads Settings" at bounding box center [383, 332] width 119 height 23
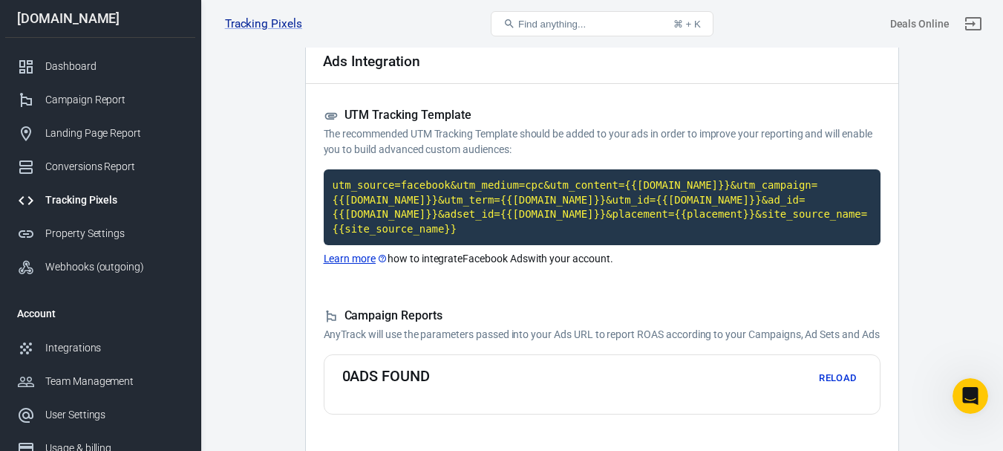
scroll to position [0, 0]
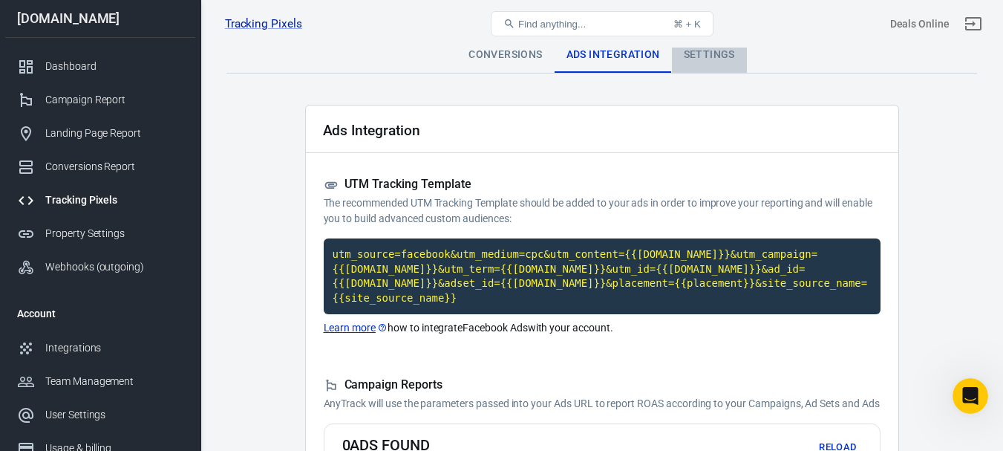
click at [709, 56] on div "Settings" at bounding box center [709, 55] width 75 height 36
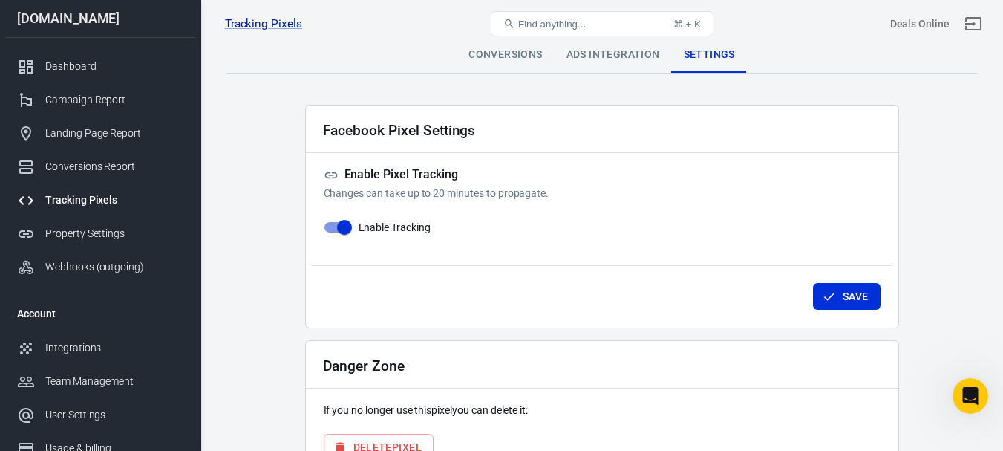
click at [478, 48] on div "Conversions" at bounding box center [504, 55] width 97 height 36
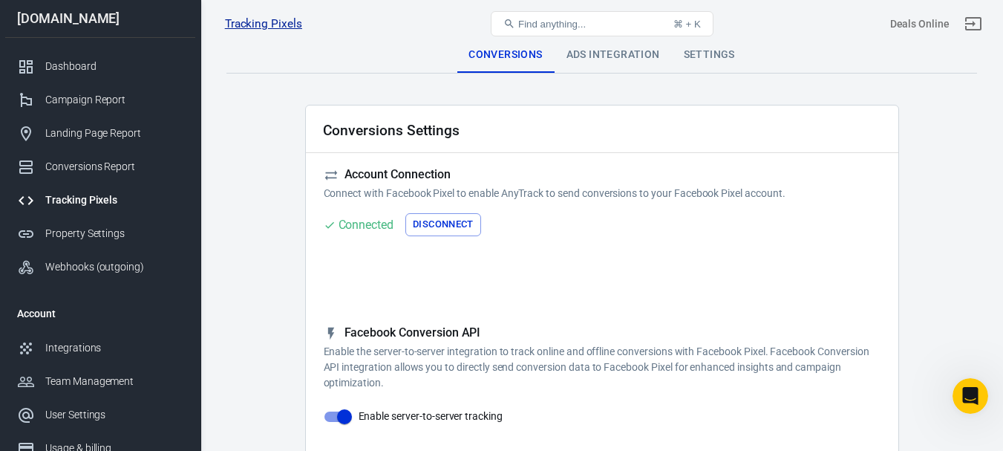
click at [281, 21] on link "Tracking Pixels" at bounding box center [263, 24] width 77 height 16
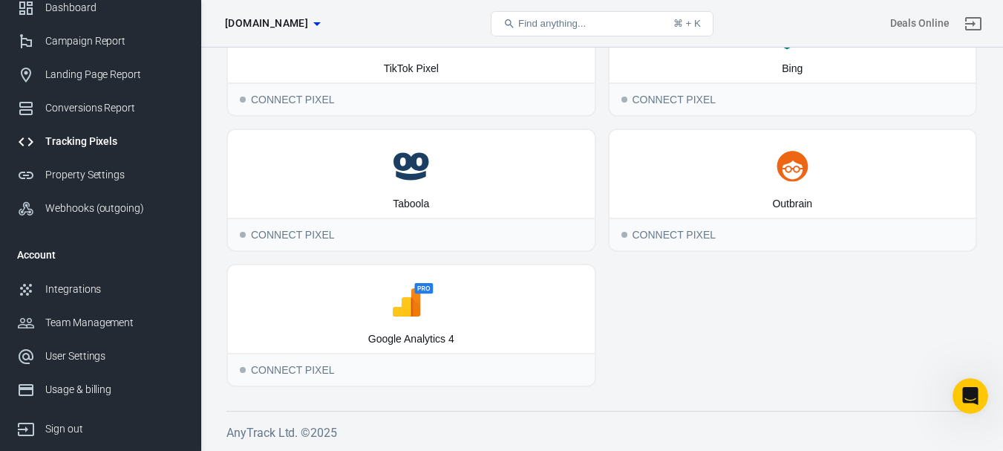
scroll to position [135, 0]
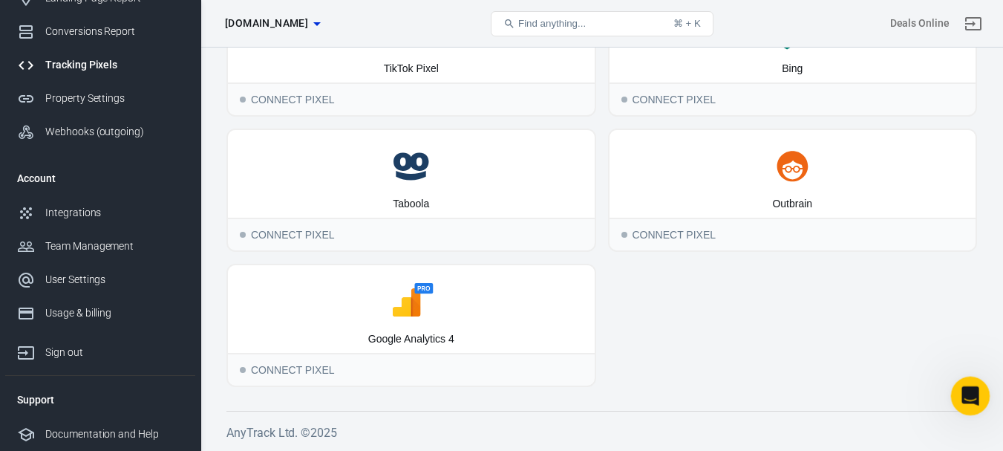
click at [969, 388] on icon "Open Intercom Messenger" at bounding box center [968, 393] width 10 height 12
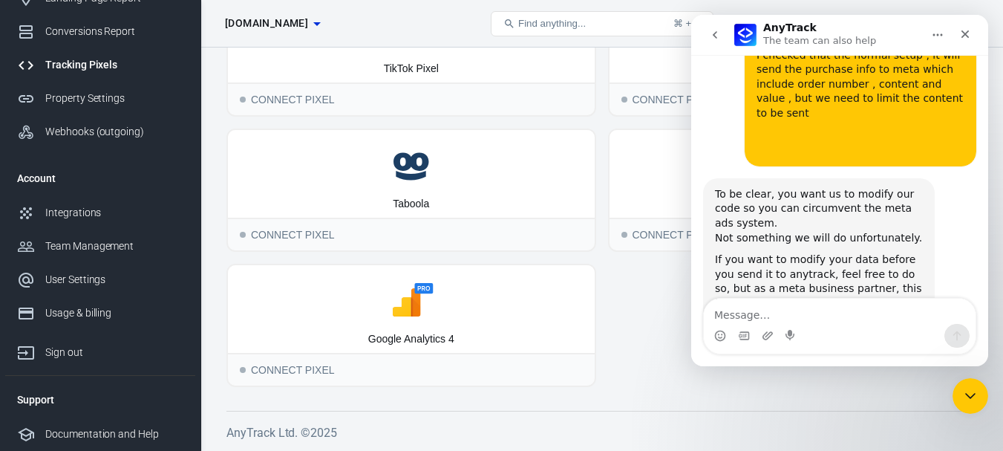
scroll to position [3370, 0]
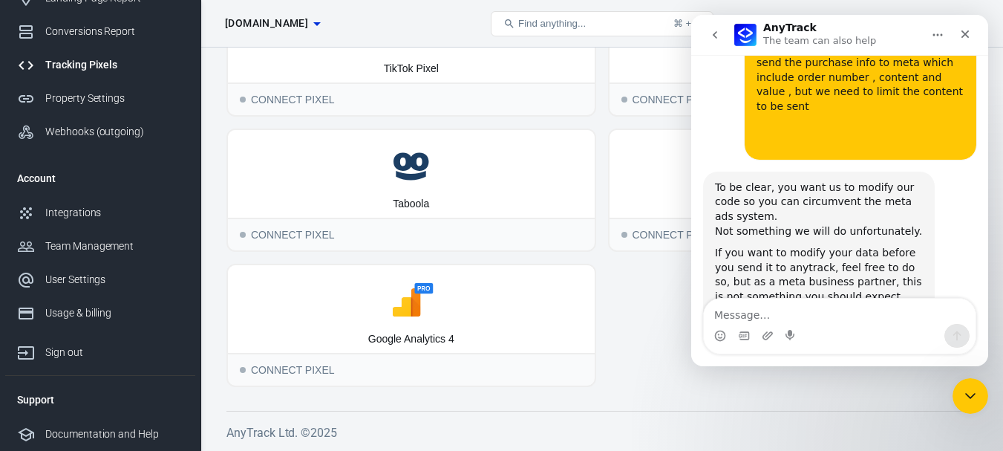
click at [753, 397] on div "Connect your AnyTrack account with your analytics and ad accounts. Facebook Pix…" at bounding box center [601, 116] width 802 height 667
drag, startPoint x: 638, startPoint y: 312, endPoint x: 632, endPoint y: 327, distance: 16.7
click at [638, 312] on div "Facebook Pixel 694999660230551 Add New Google Ads Connect Pixel TikTok Pixel Co…" at bounding box center [601, 108] width 750 height 558
click at [738, 396] on div "Connect your AnyTrack account with your analytics and ad accounts. Facebook Pix…" at bounding box center [601, 116] width 802 height 667
click at [656, 289] on div "Facebook Pixel 694999660230551 Add New Google Ads Connect Pixel TikTok Pixel Co…" at bounding box center [601, 108] width 750 height 558
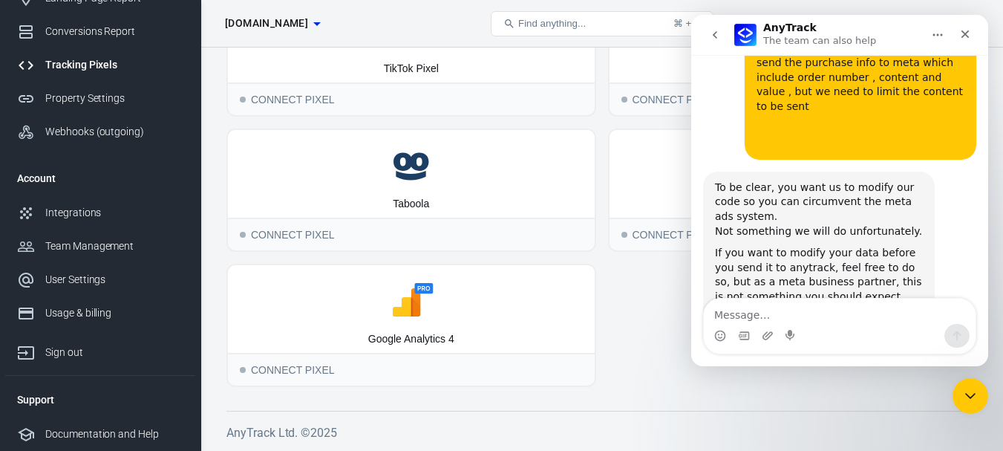
click at [643, 285] on div "Facebook Pixel 694999660230551 Add New Google Ads Connect Pixel TikTok Pixel Co…" at bounding box center [601, 108] width 750 height 558
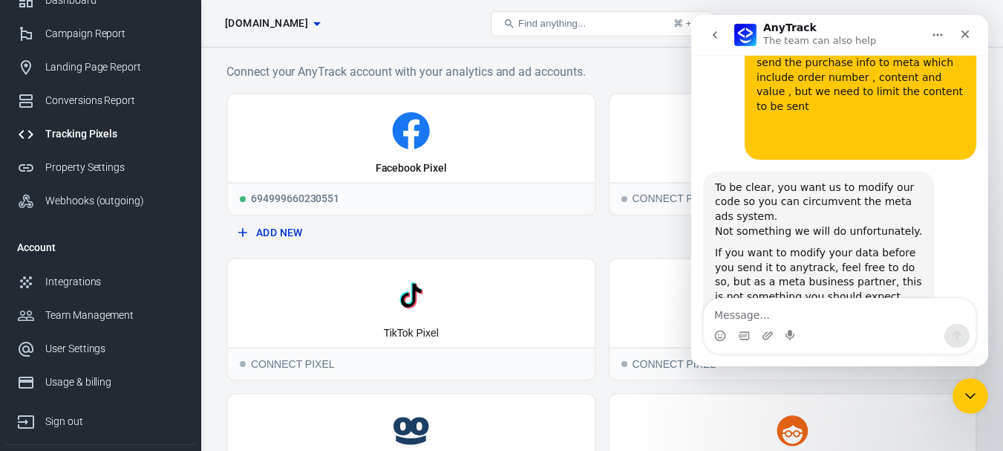
scroll to position [0, 0]
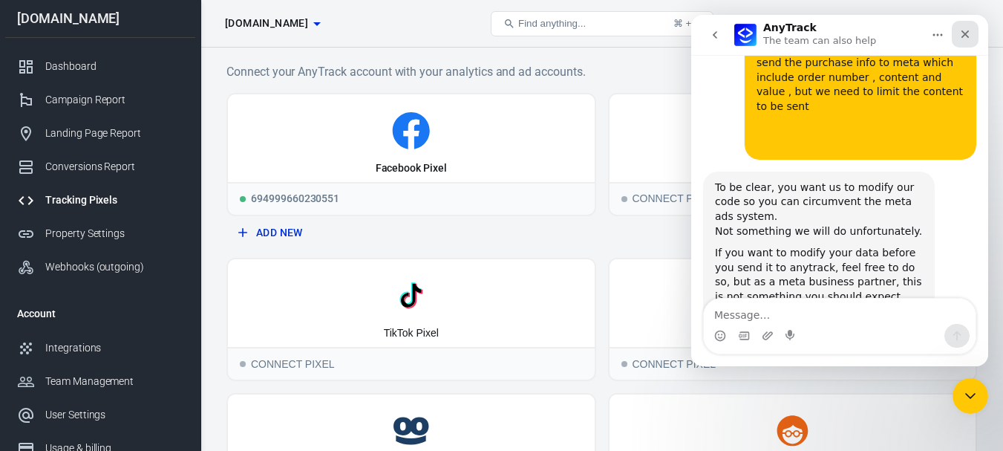
click at [973, 33] on div "Close" at bounding box center [964, 34] width 27 height 27
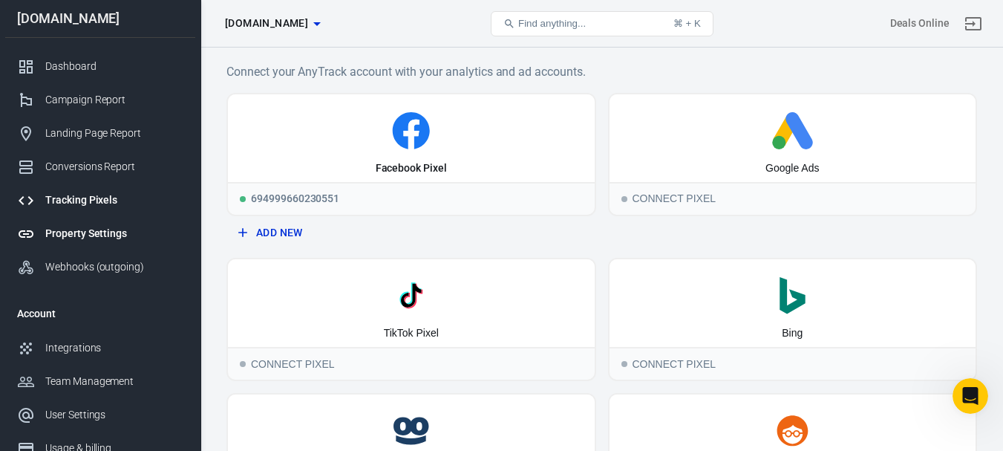
click at [88, 240] on div "Property Settings" at bounding box center [114, 234] width 138 height 16
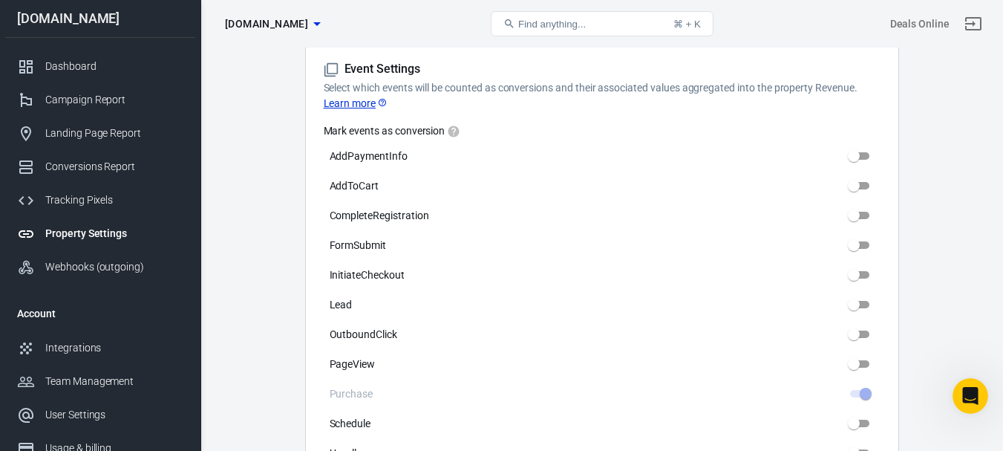
scroll to position [668, 0]
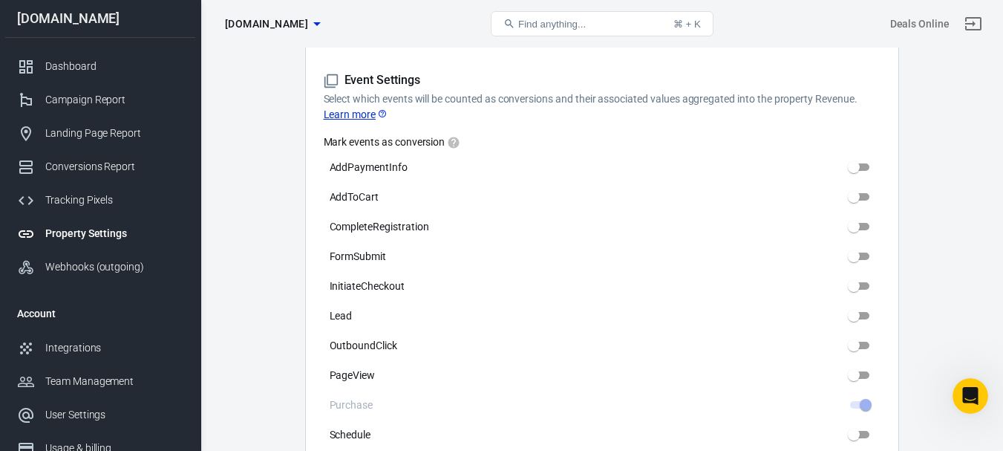
click at [957, 166] on main "Auto Scan Tracking Script Settings Property Settings Name [DOMAIN_NAME] Name Wh…" at bounding box center [601, 314] width 750 height 1890
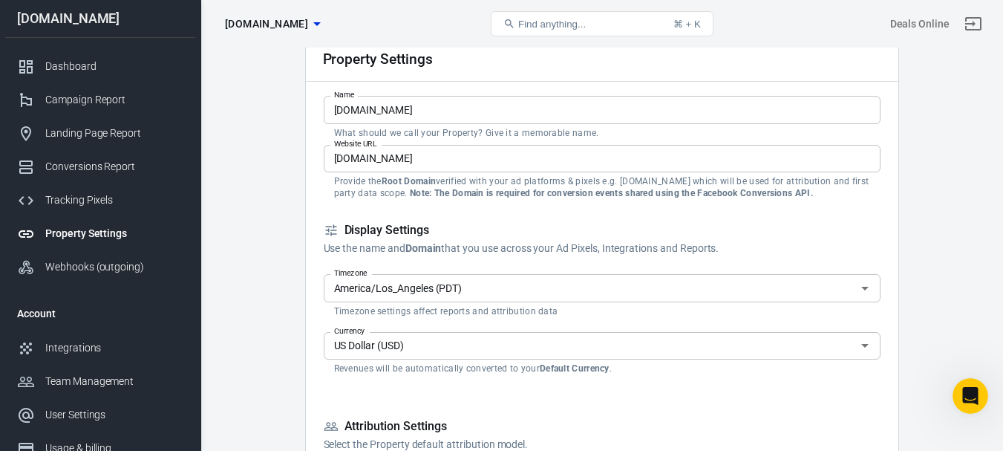
scroll to position [0, 0]
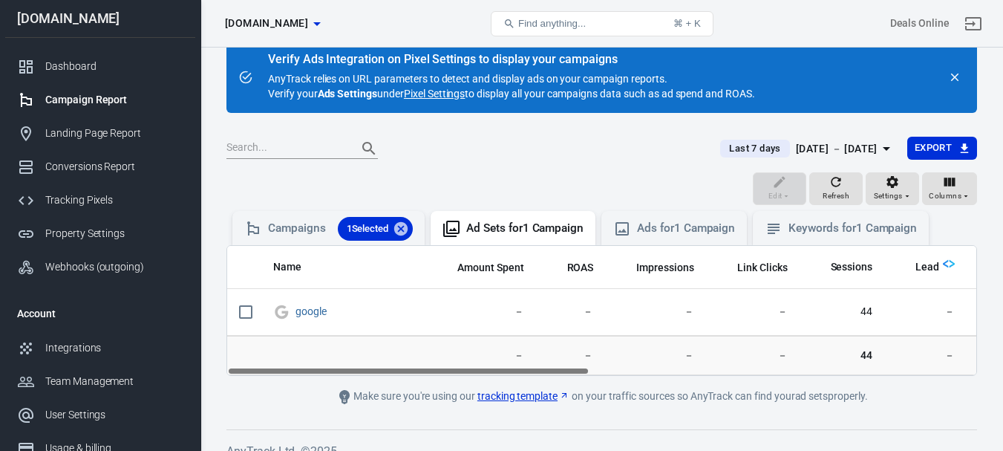
scroll to position [39, 0]
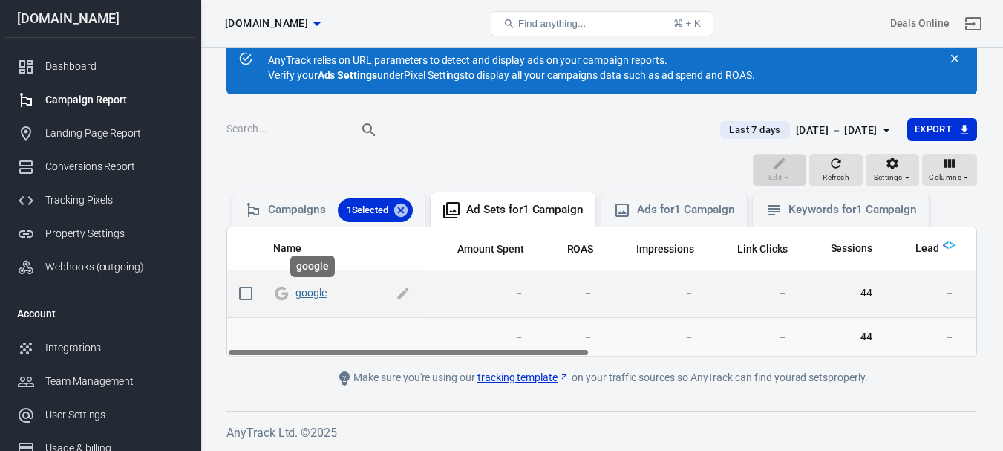
click at [321, 295] on link "google" at bounding box center [310, 292] width 31 height 12
